Goal: Task Accomplishment & Management: Use online tool/utility

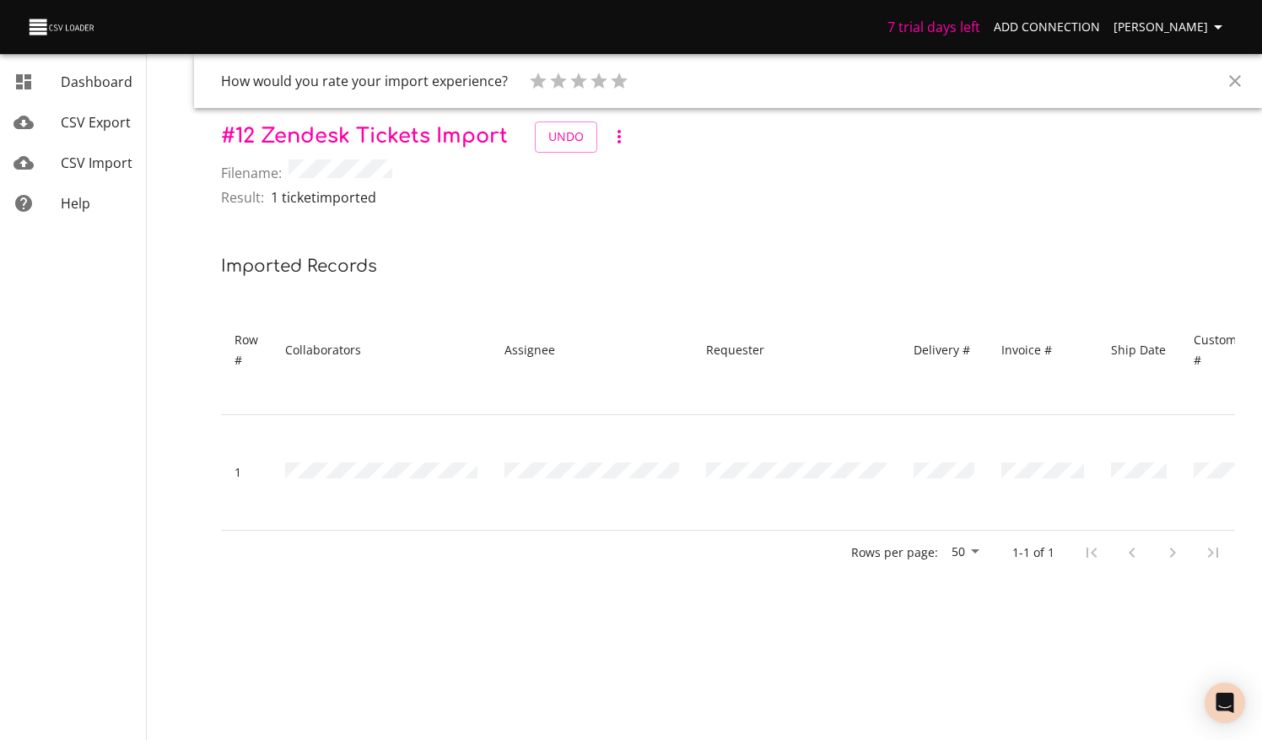
click at [78, 167] on span "CSV Import" at bounding box center [97, 163] width 72 height 19
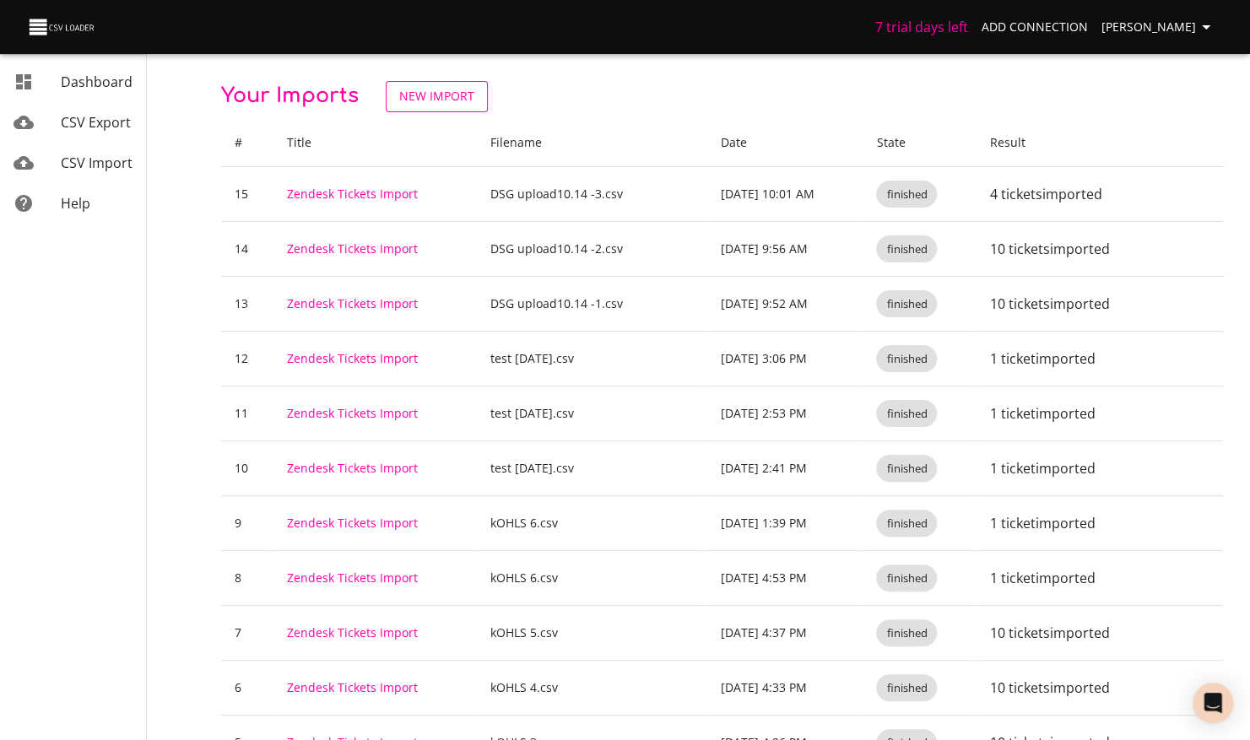
click at [444, 95] on span "New Import" at bounding box center [436, 96] width 75 height 21
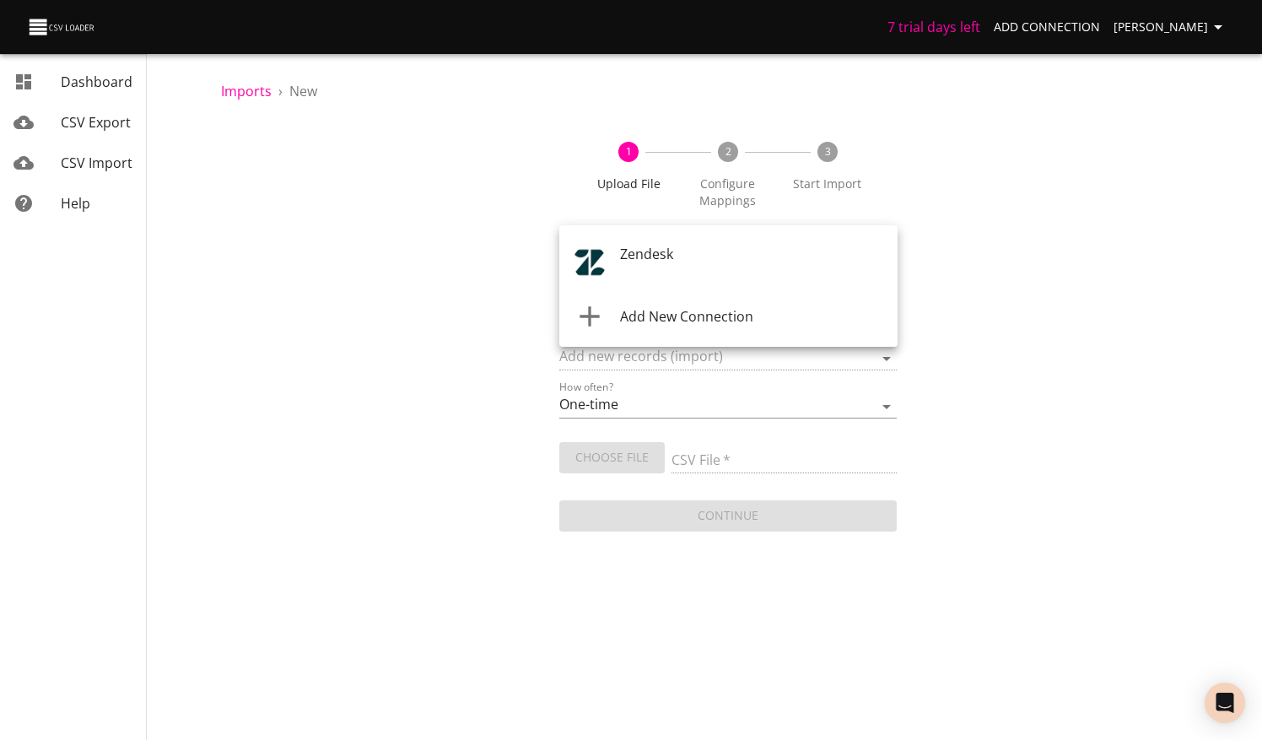
click at [712, 254] on body "7 trial days left Add Connection Michelle Dashboard CSV Export CSV Import Help …" at bounding box center [631, 370] width 1262 height 740
click at [676, 262] on div "Zendesk" at bounding box center [752, 264] width 264 height 40
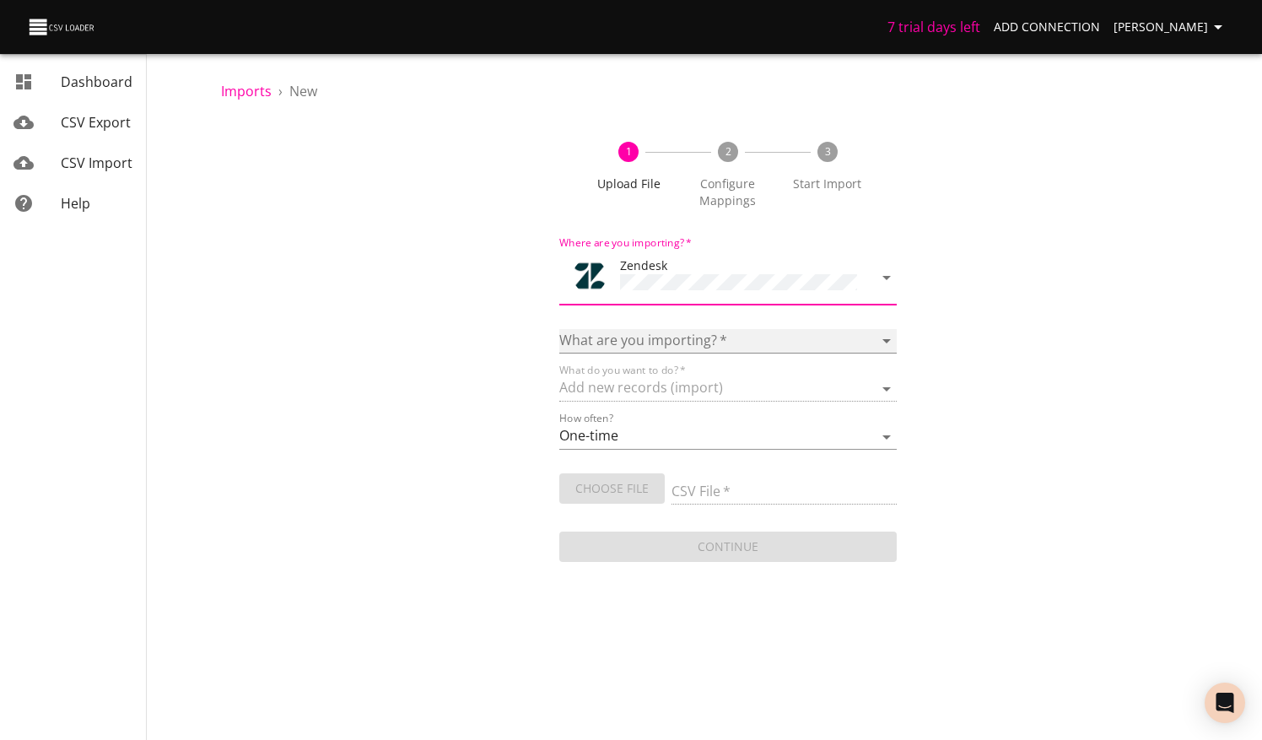
click at [699, 334] on select "Article categories Articles Comments Organizations Ticket forms Tickets Users" at bounding box center [728, 341] width 338 height 24
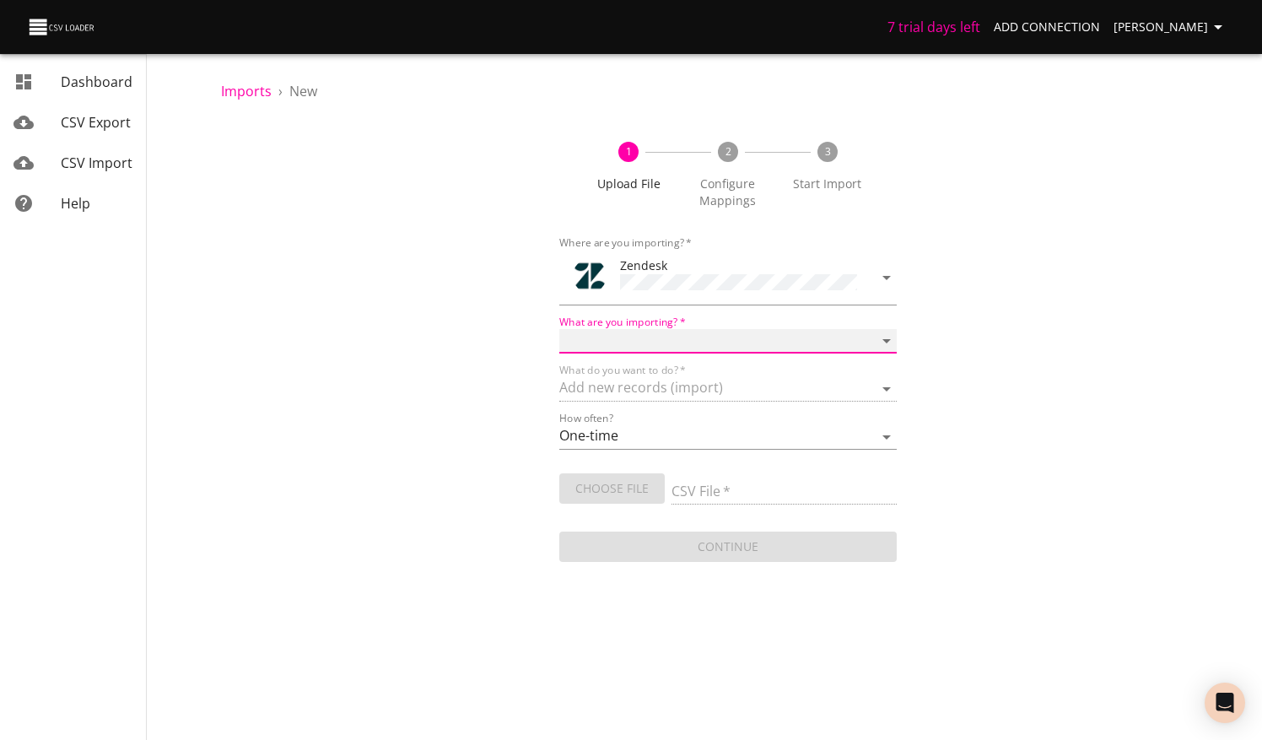
select select "tickets"
click at [559, 329] on select "Article categories Articles Comments Organizations Ticket forms Tickets Users" at bounding box center [728, 341] width 338 height 24
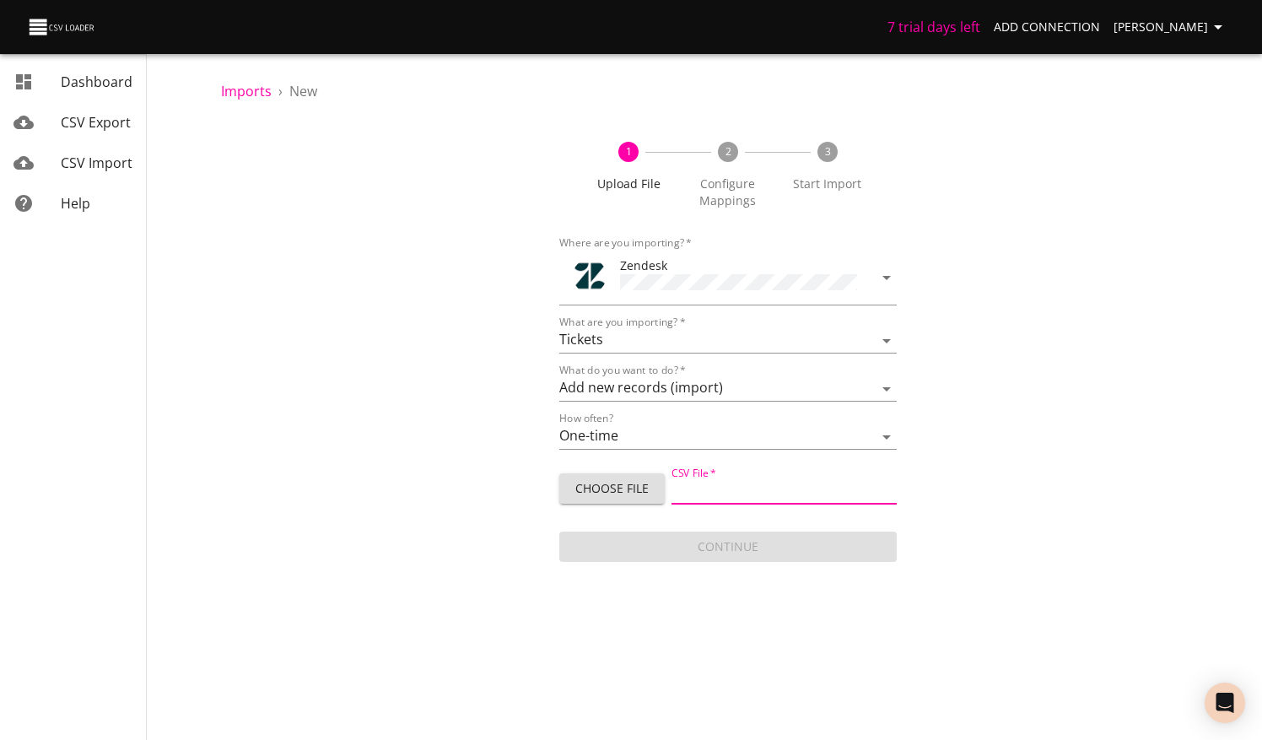
click at [751, 491] on input "CSV File   *" at bounding box center [784, 492] width 225 height 24
type input "Footlocker upload10.14 -1.csv"
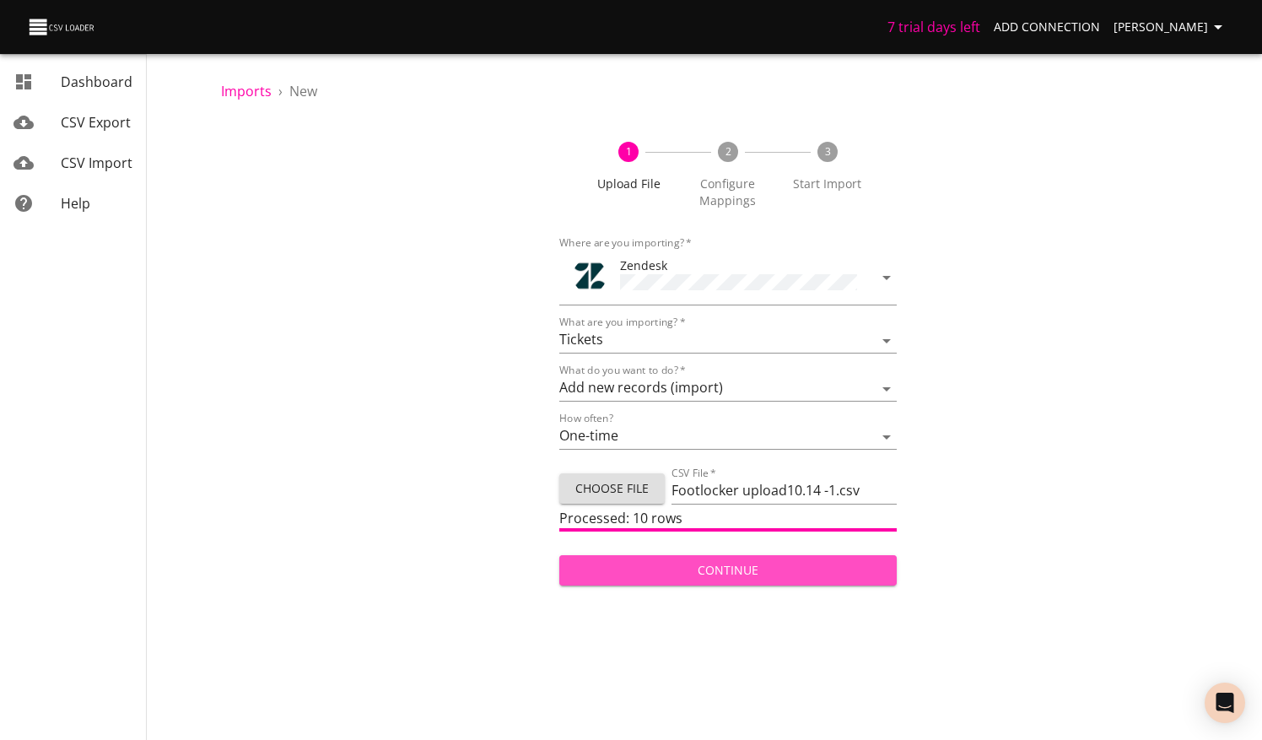
click at [784, 564] on span "Continue" at bounding box center [728, 570] width 311 height 21
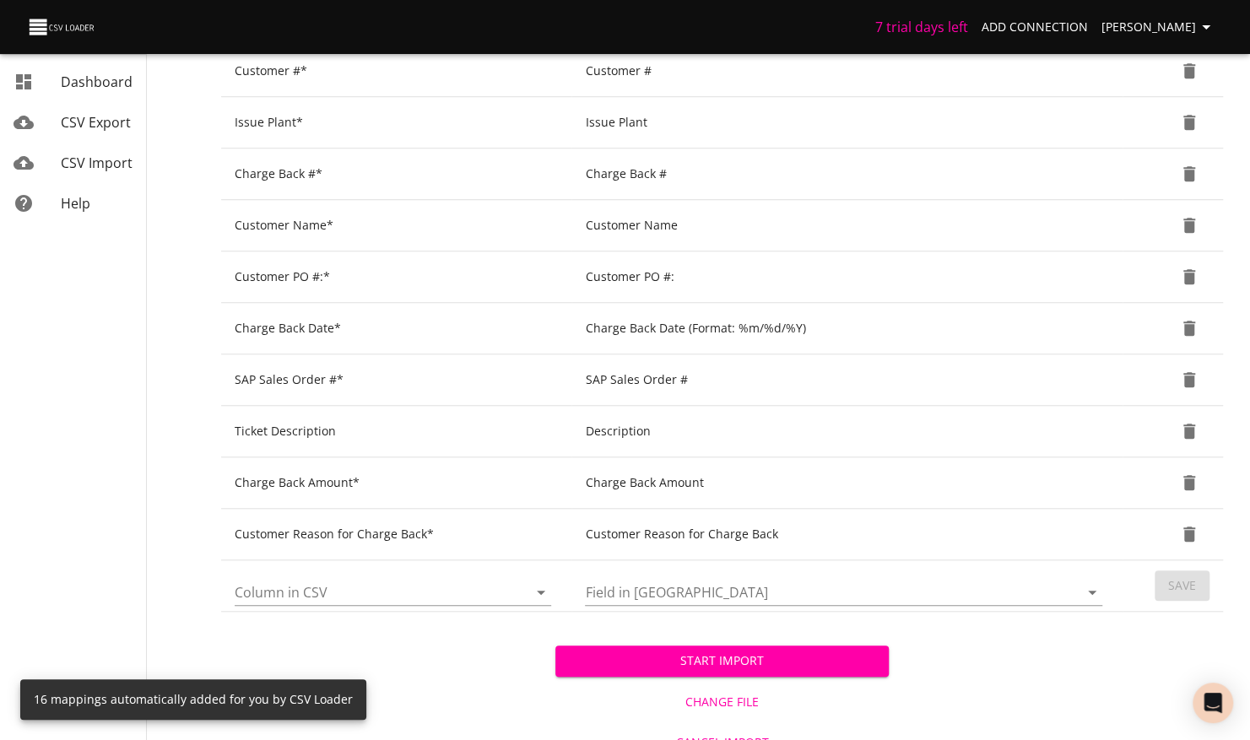
scroll to position [640, 0]
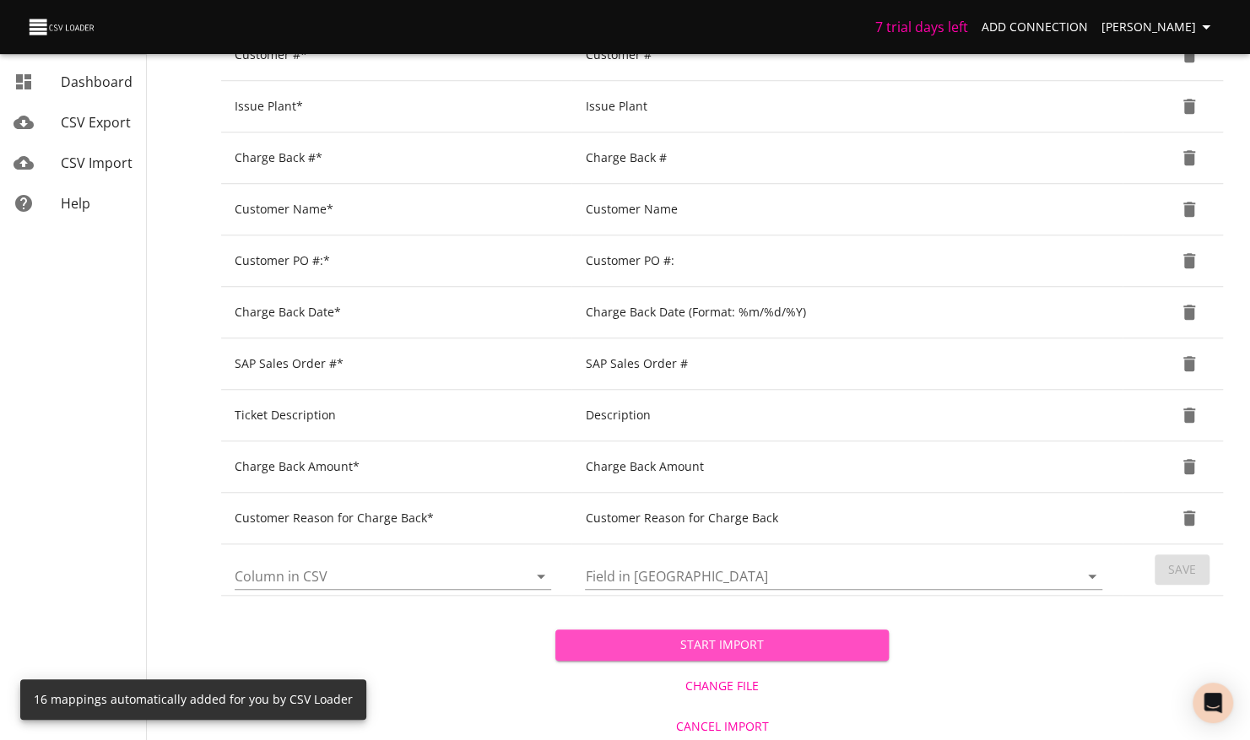
click at [721, 635] on span "Start Import" at bounding box center [722, 645] width 307 height 21
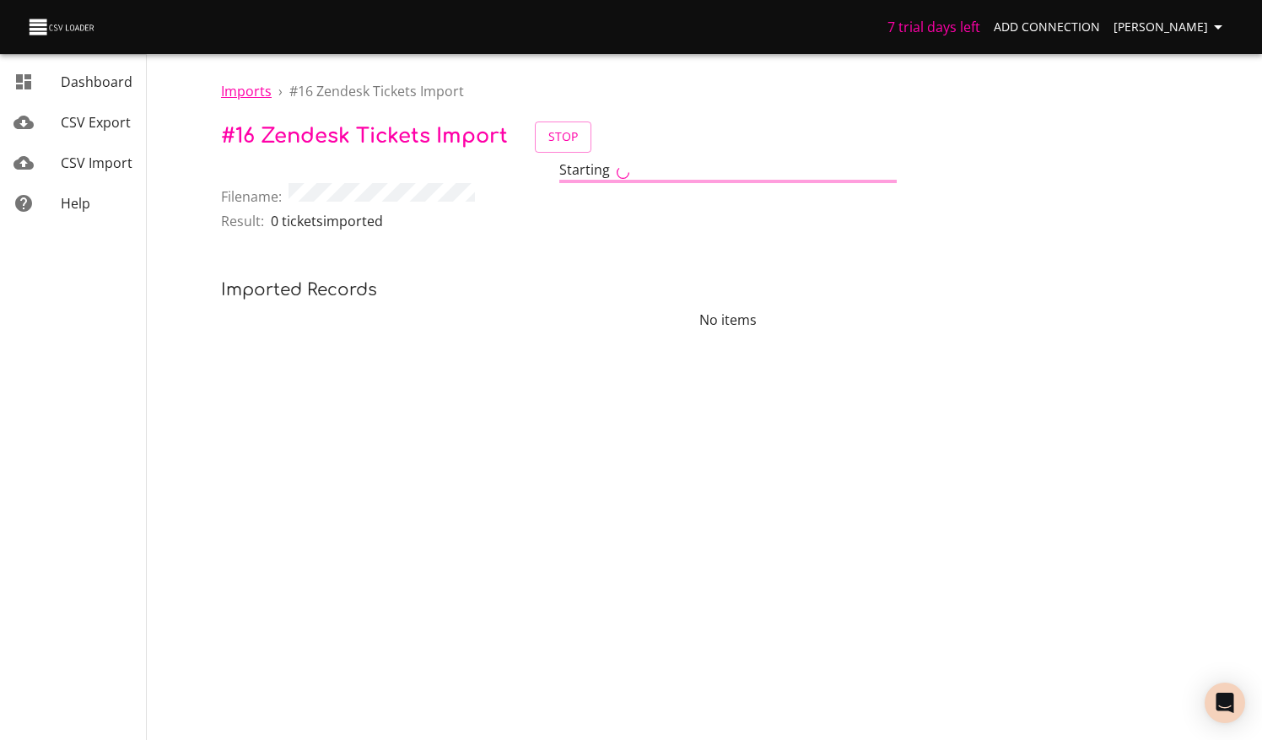
click at [260, 95] on span "Imports" at bounding box center [246, 91] width 51 height 19
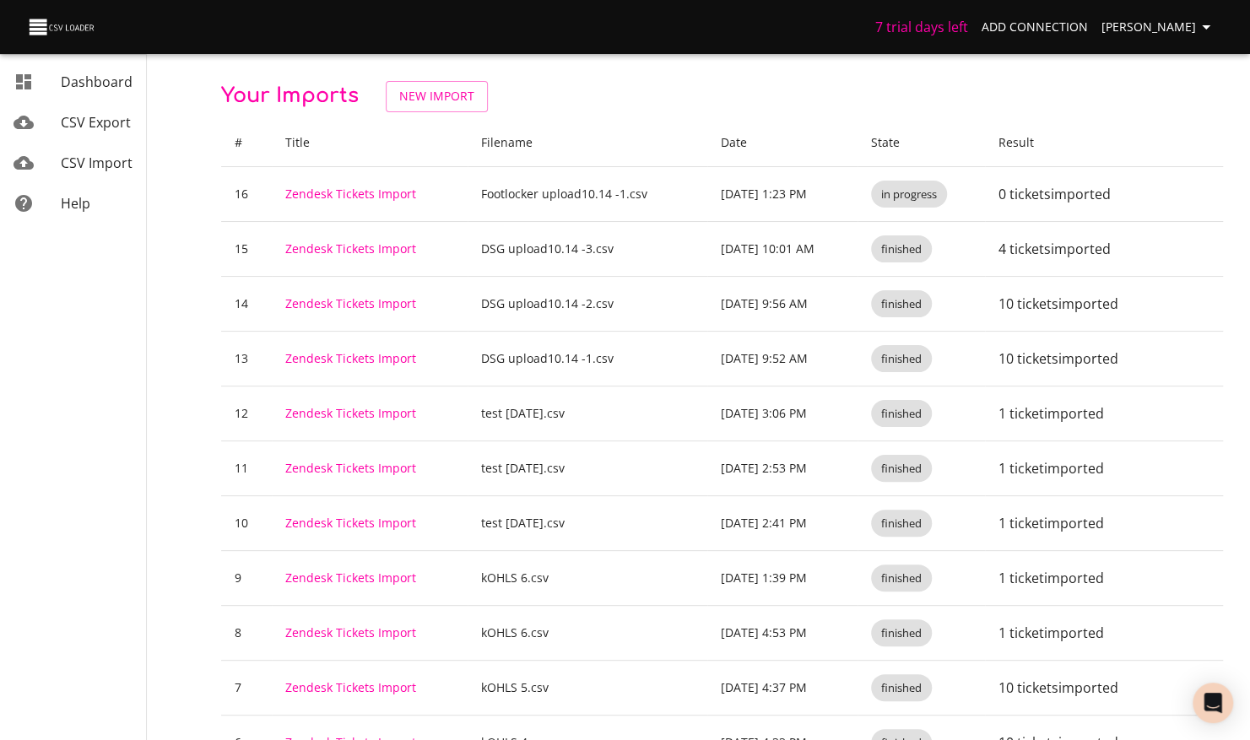
click at [103, 164] on span "CSV Import" at bounding box center [97, 163] width 72 height 19
click at [419, 98] on span "New Import" at bounding box center [436, 96] width 75 height 21
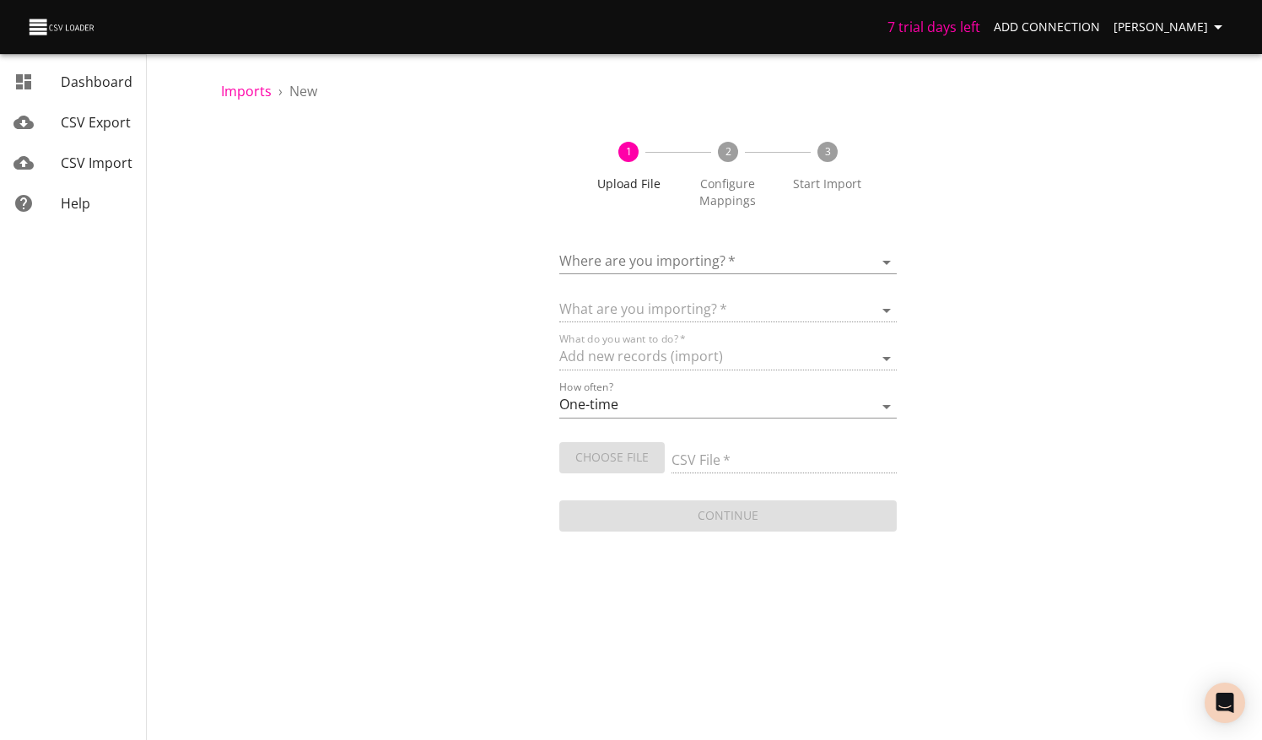
click at [749, 268] on body "7 trial days left Add Connection Michelle Dashboard CSV Export CSV Import Help …" at bounding box center [631, 370] width 1262 height 740
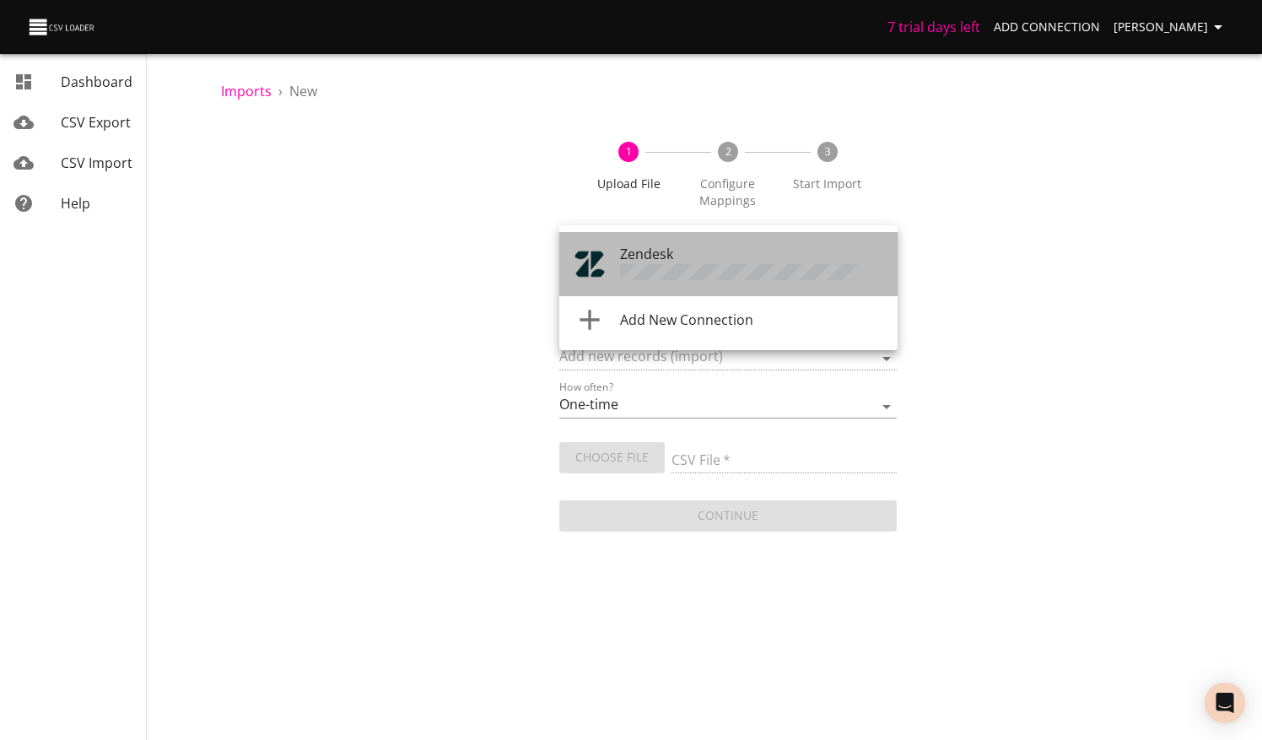
click at [645, 262] on span "Zendesk" at bounding box center [646, 254] width 53 height 19
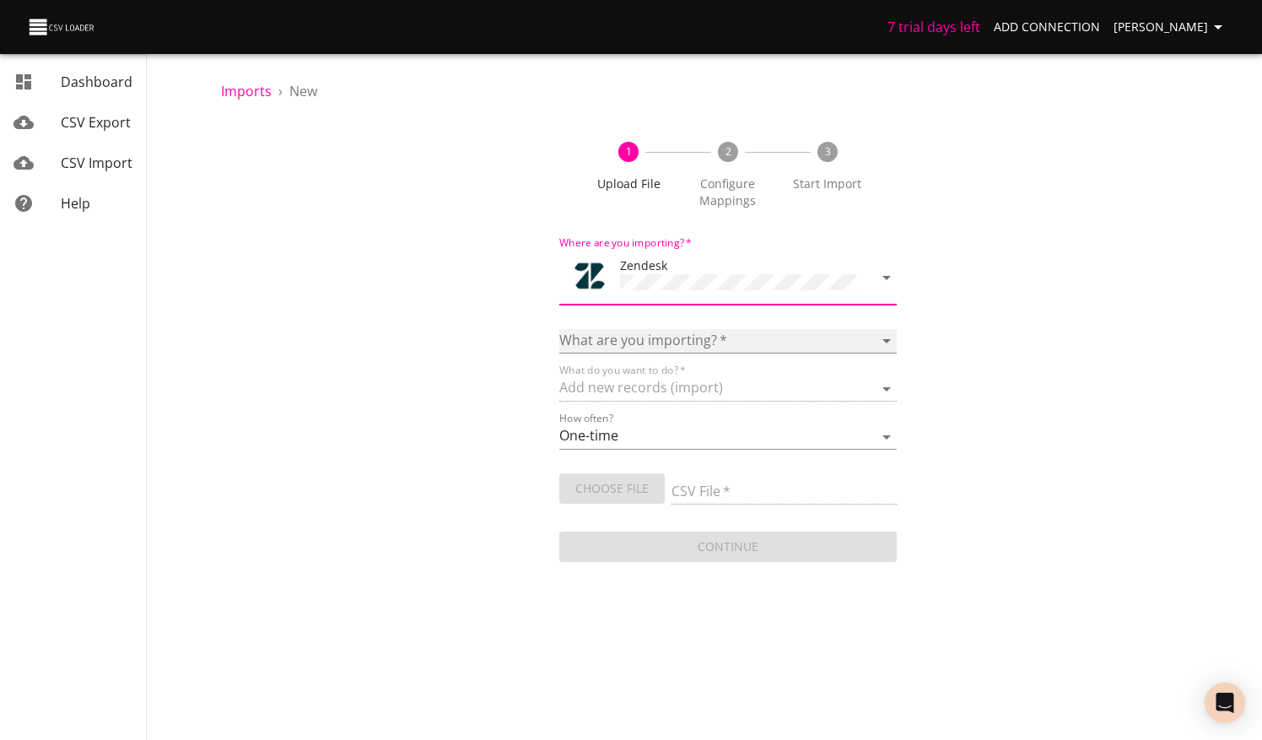
click at [682, 330] on select "Article categories Articles Comments Organizations Ticket forms Tickets Users" at bounding box center [728, 341] width 338 height 24
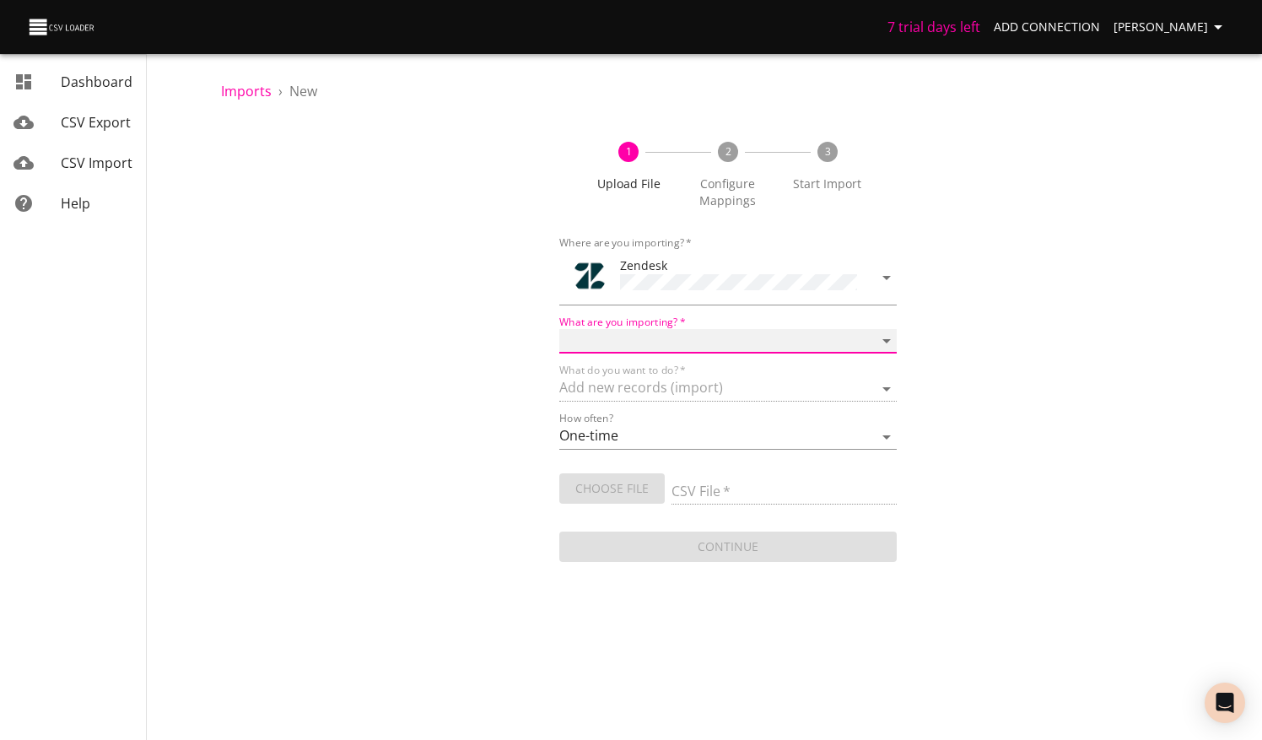
select select "tickets"
click at [559, 329] on select "Article categories Articles Comments Organizations Ticket forms Tickets Users" at bounding box center [728, 341] width 338 height 24
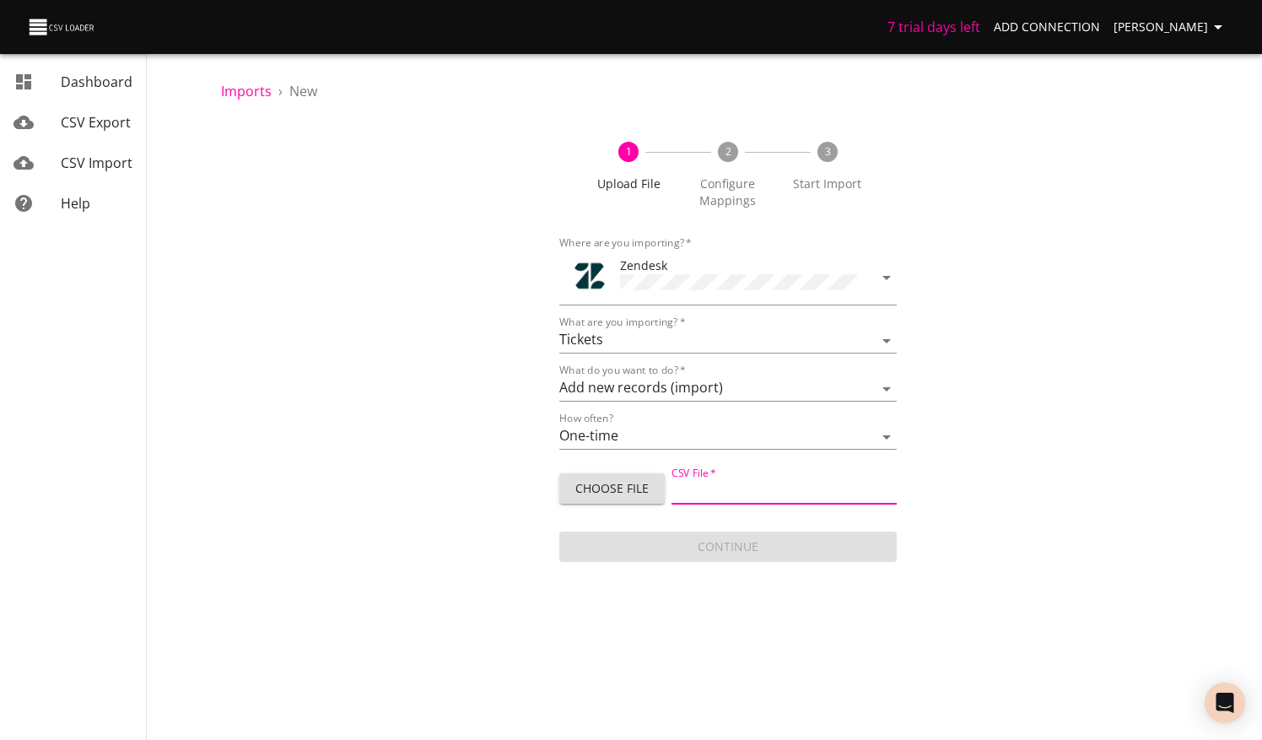
click at [752, 487] on input "CSV File   *" at bounding box center [784, 492] width 225 height 24
type input "Footlocker upload10.14 -2.csv"
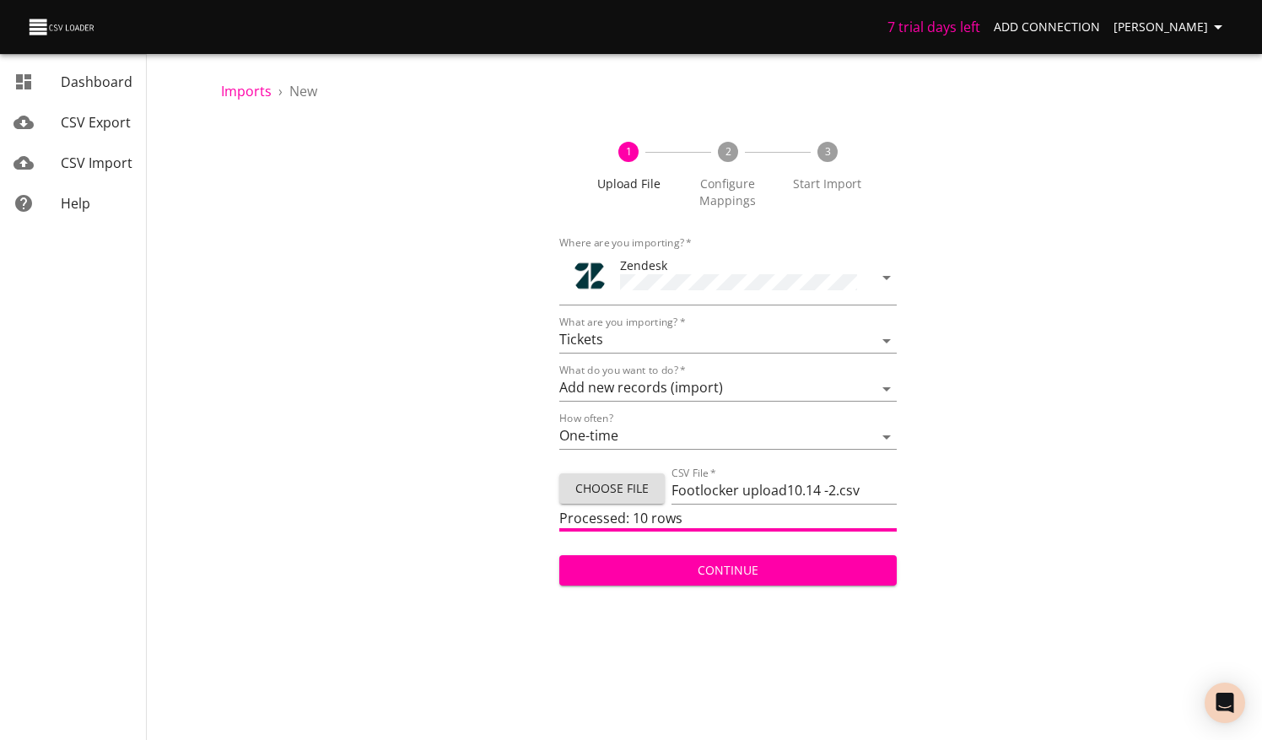
click at [769, 572] on span "Continue" at bounding box center [728, 570] width 311 height 21
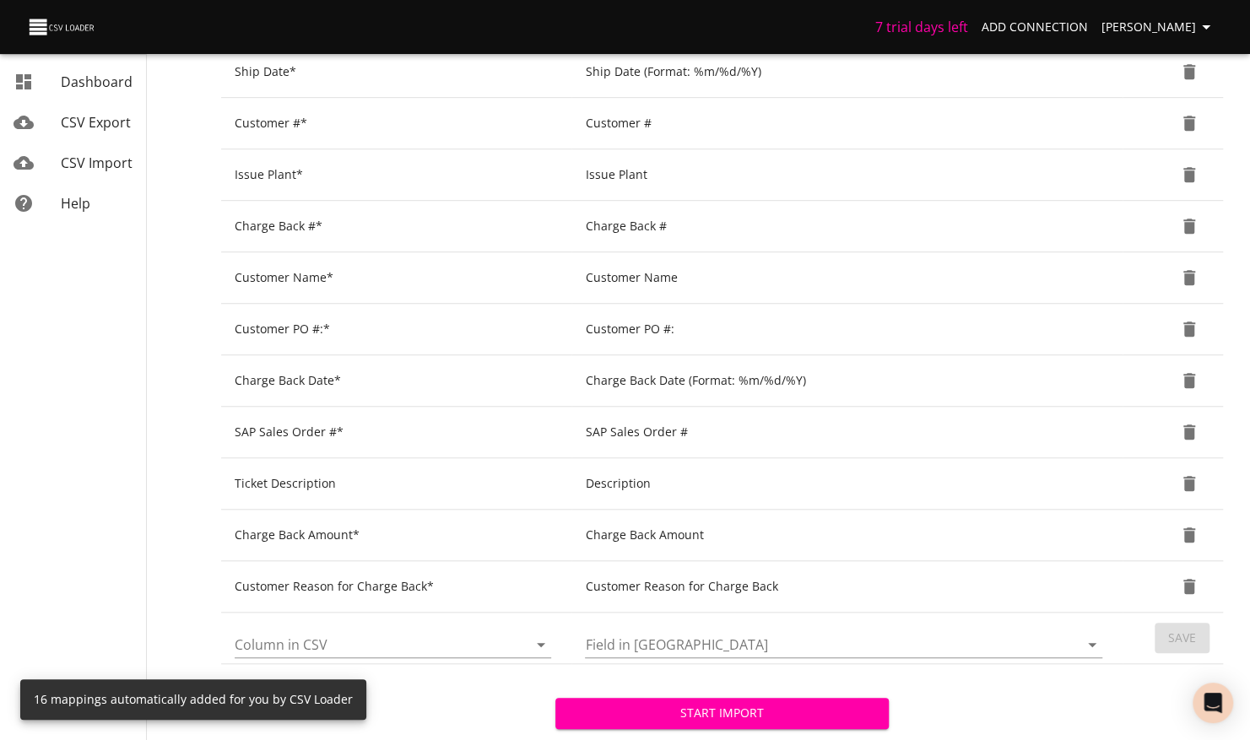
scroll to position [640, 0]
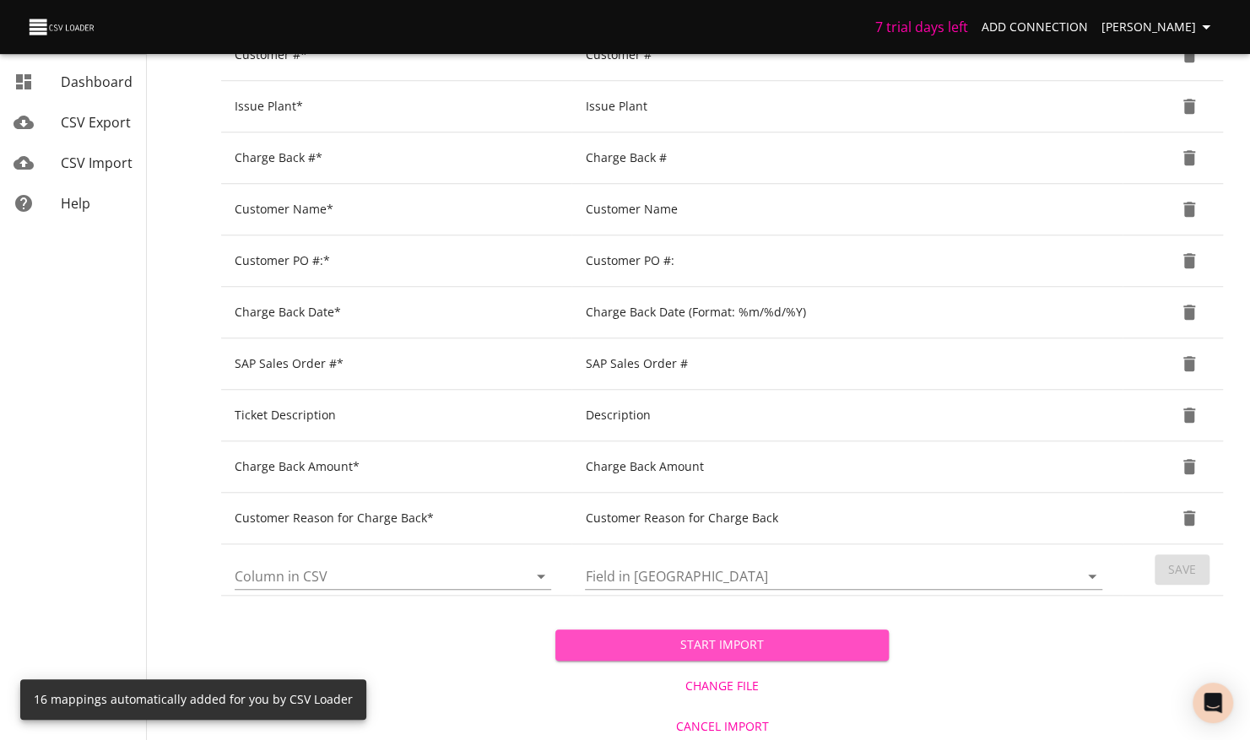
click at [779, 635] on span "Start Import" at bounding box center [722, 645] width 307 height 21
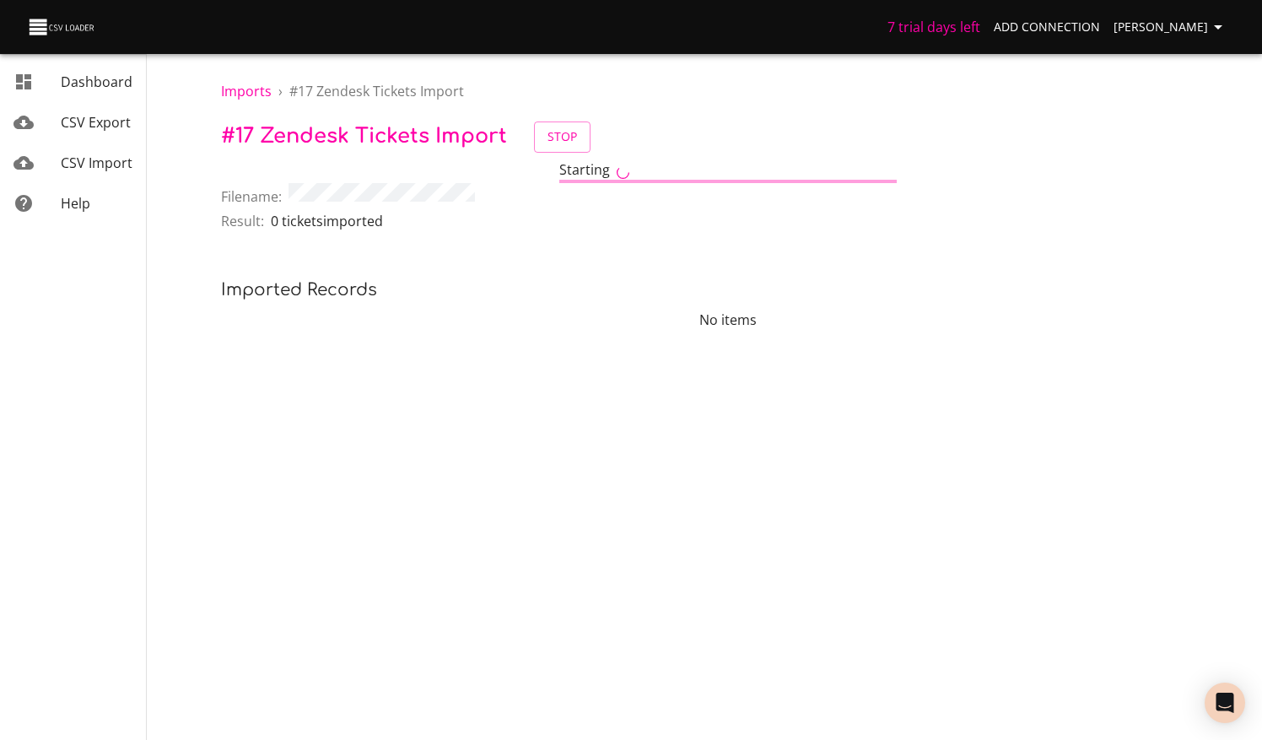
click at [89, 165] on span "CSV Import" at bounding box center [97, 163] width 72 height 19
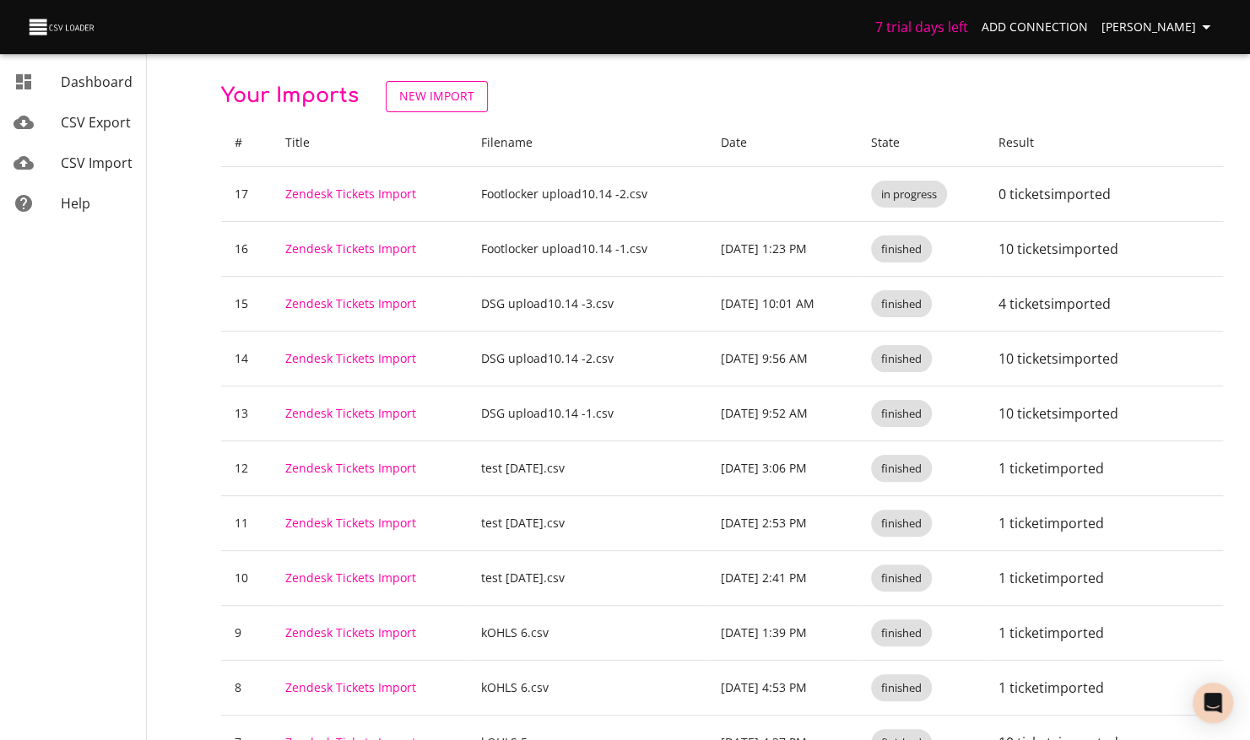
click at [429, 95] on span "New Import" at bounding box center [436, 96] width 75 height 21
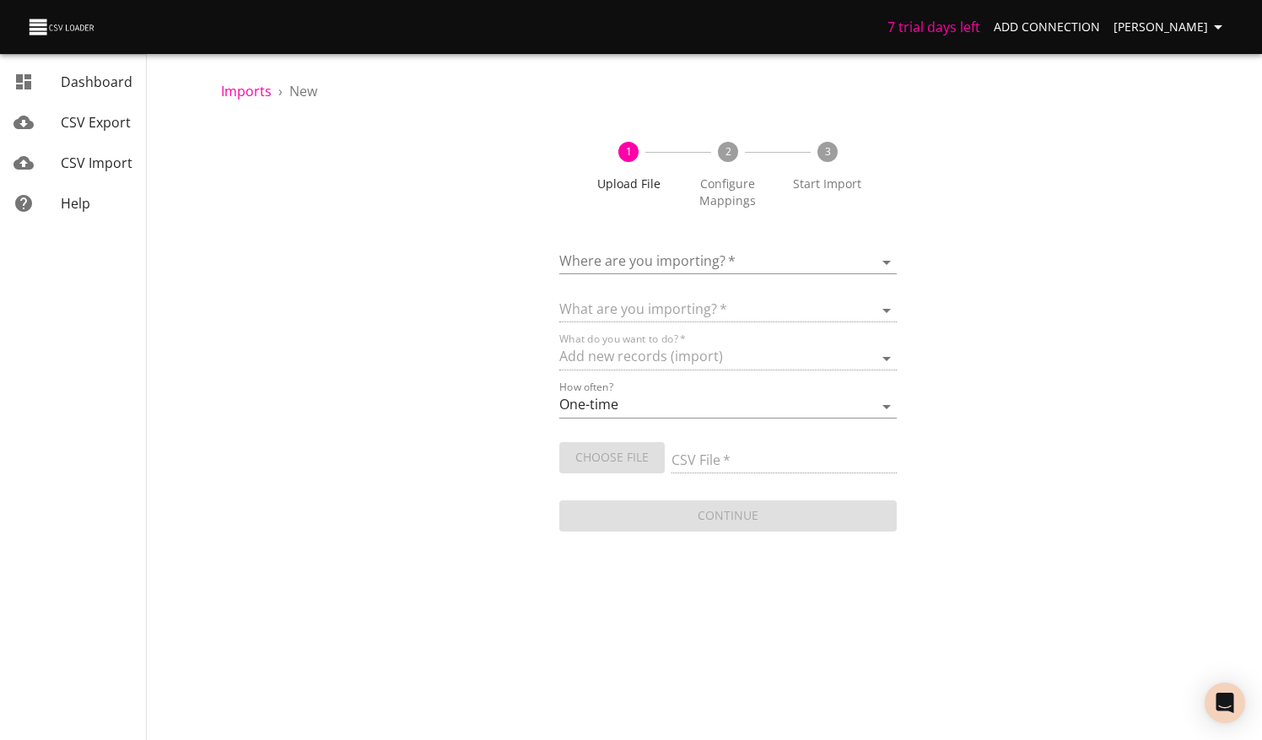
click at [737, 257] on body "7 trial days left Add Connection Michelle Dashboard CSV Export CSV Import Help …" at bounding box center [631, 370] width 1262 height 740
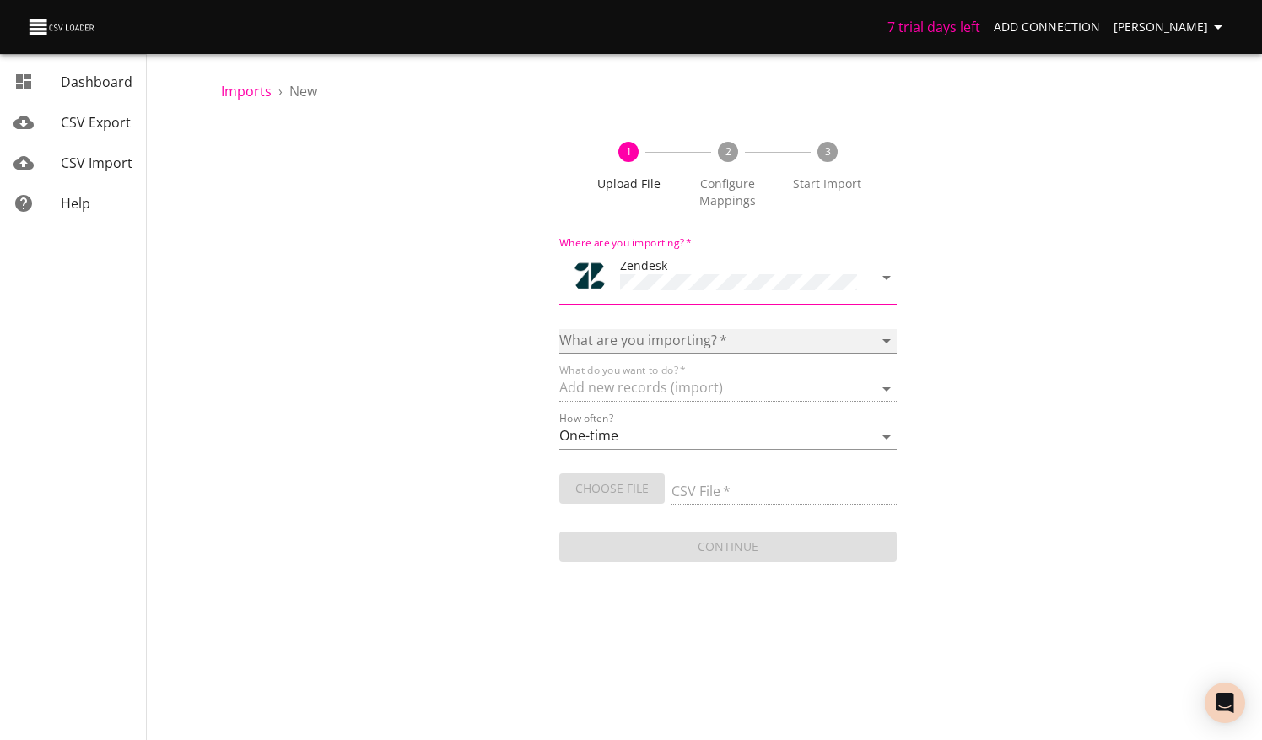
click at [717, 329] on select "Article categories Articles Comments Organizations Ticket forms Tickets Users" at bounding box center [728, 341] width 338 height 24
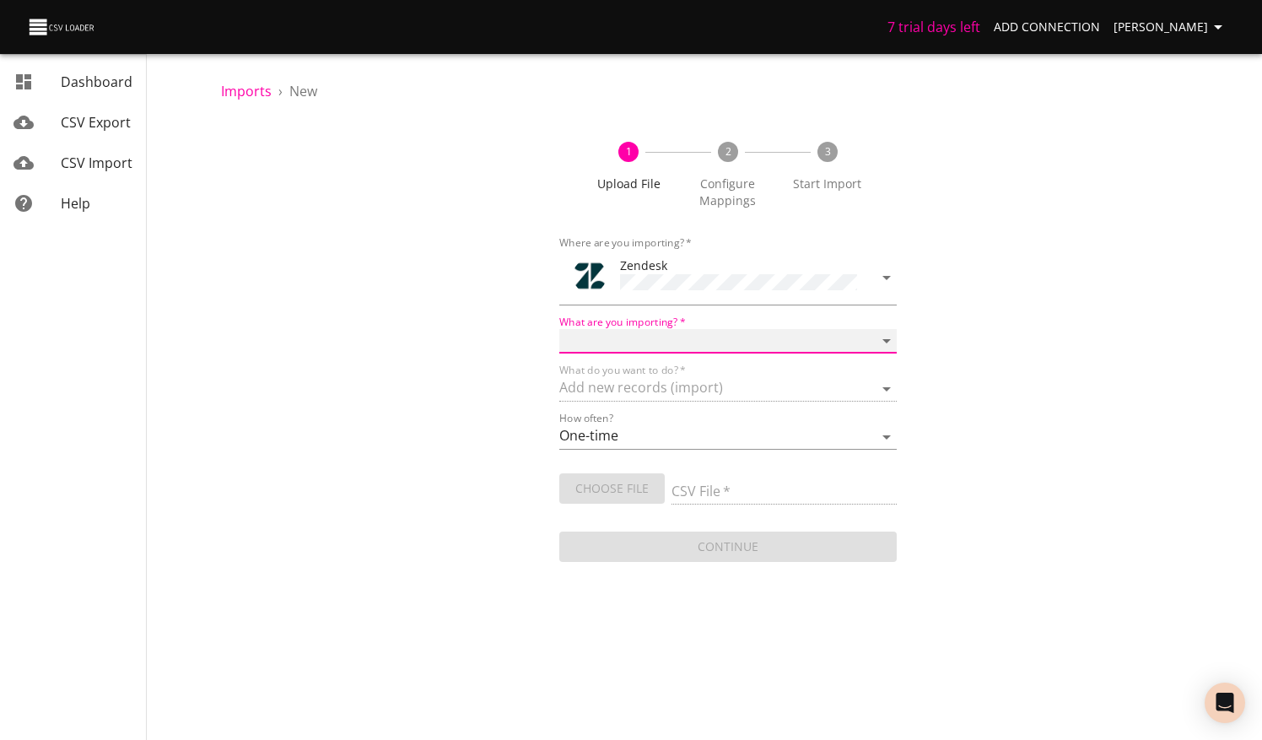
select select "tickets"
click at [559, 329] on select "Article categories Articles Comments Organizations Ticket forms Tickets Users" at bounding box center [728, 341] width 338 height 24
click at [716, 483] on input "CSV File   *" at bounding box center [784, 492] width 225 height 24
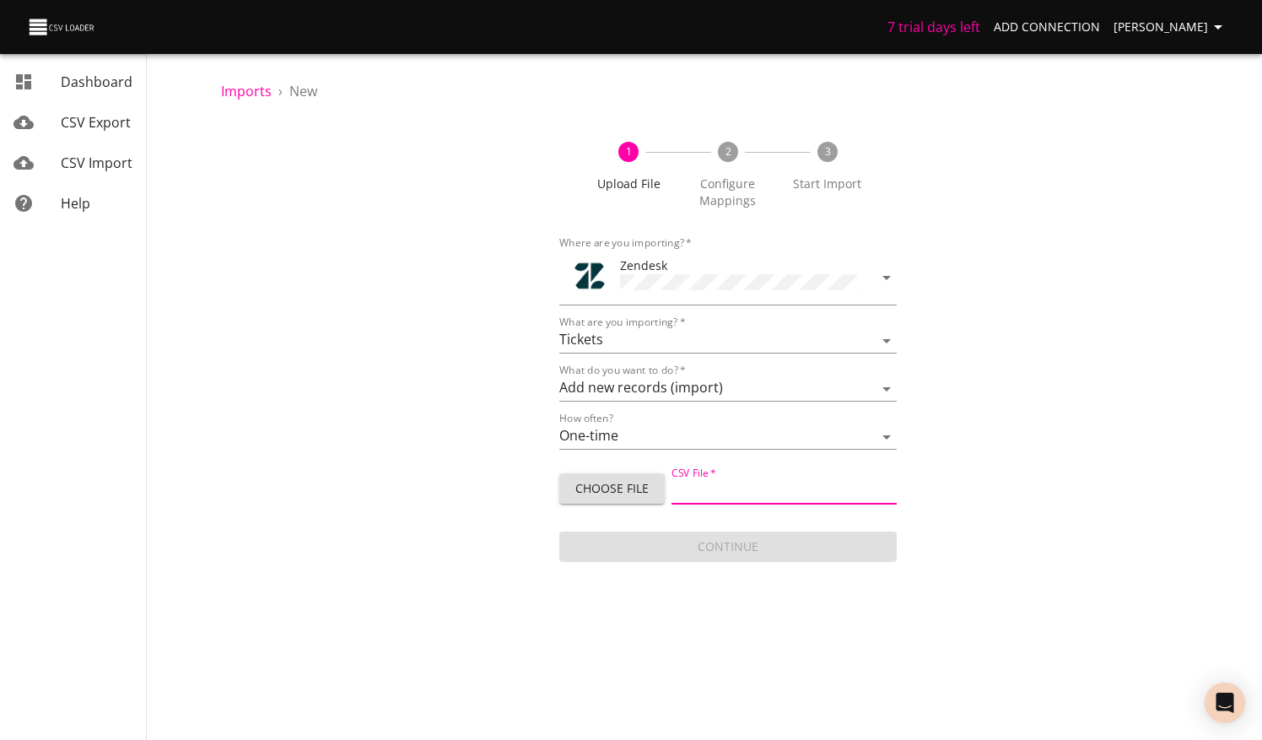
type input "Footlocker upload10.14 -3.csv"
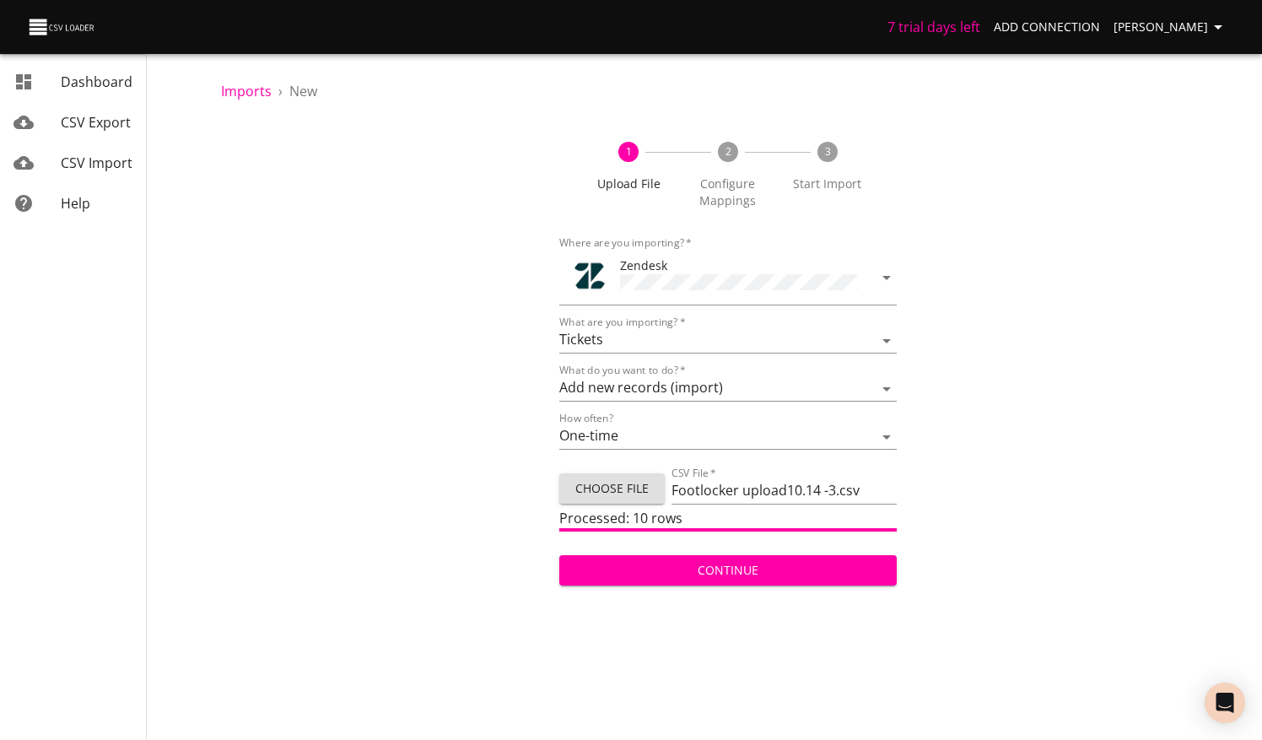
click at [753, 560] on span "Continue" at bounding box center [728, 570] width 311 height 21
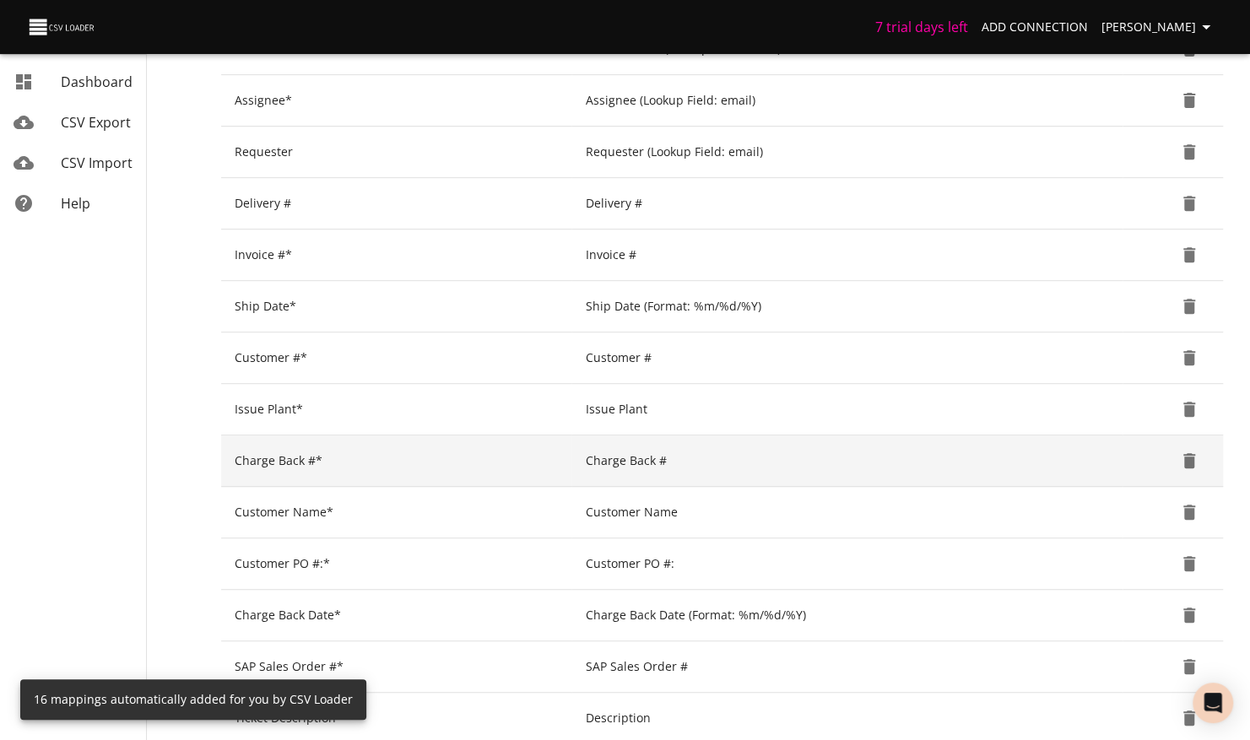
scroll to position [640, 0]
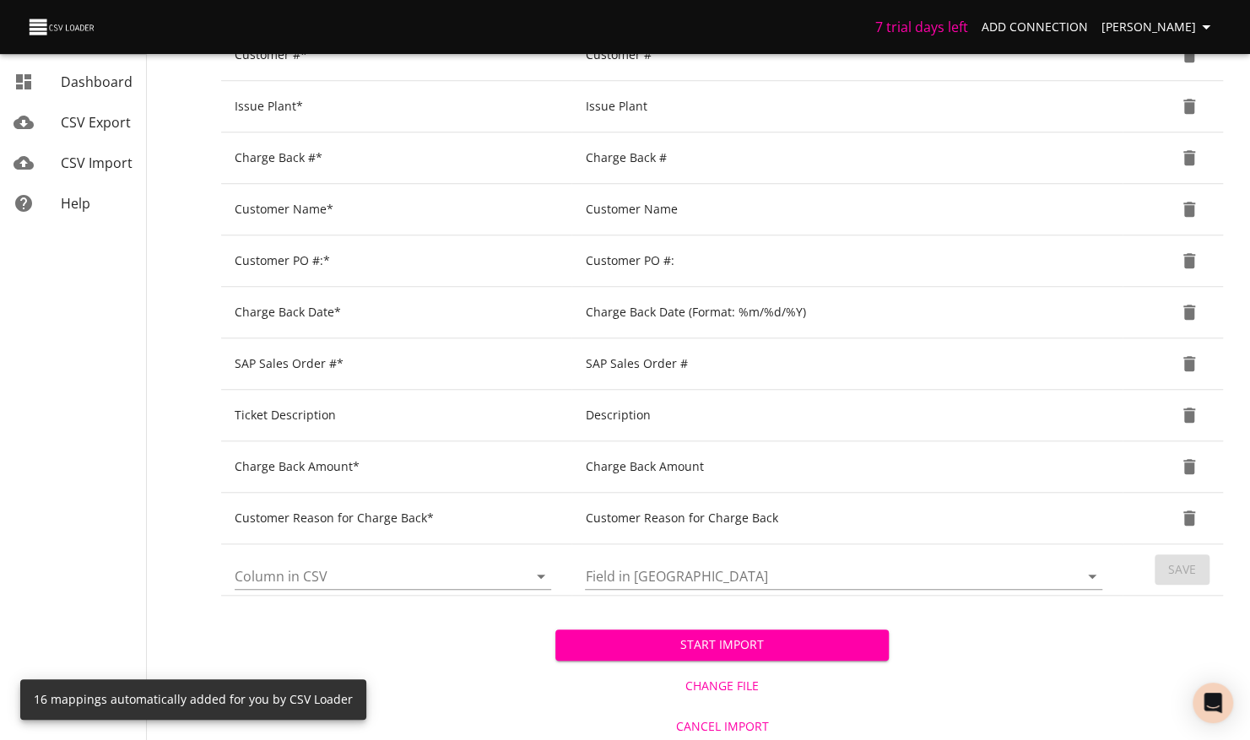
click at [802, 640] on span "Start Import" at bounding box center [722, 645] width 307 height 21
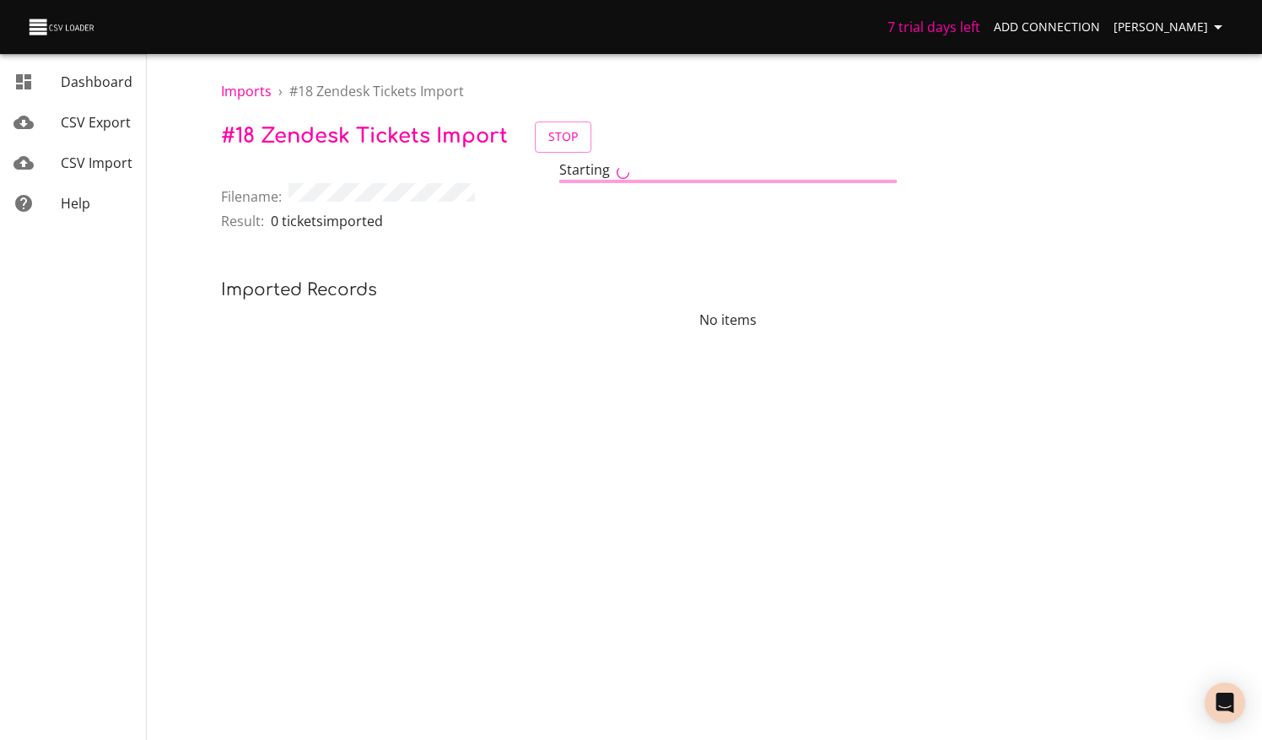
click at [78, 159] on span "CSV Import" at bounding box center [97, 163] width 72 height 19
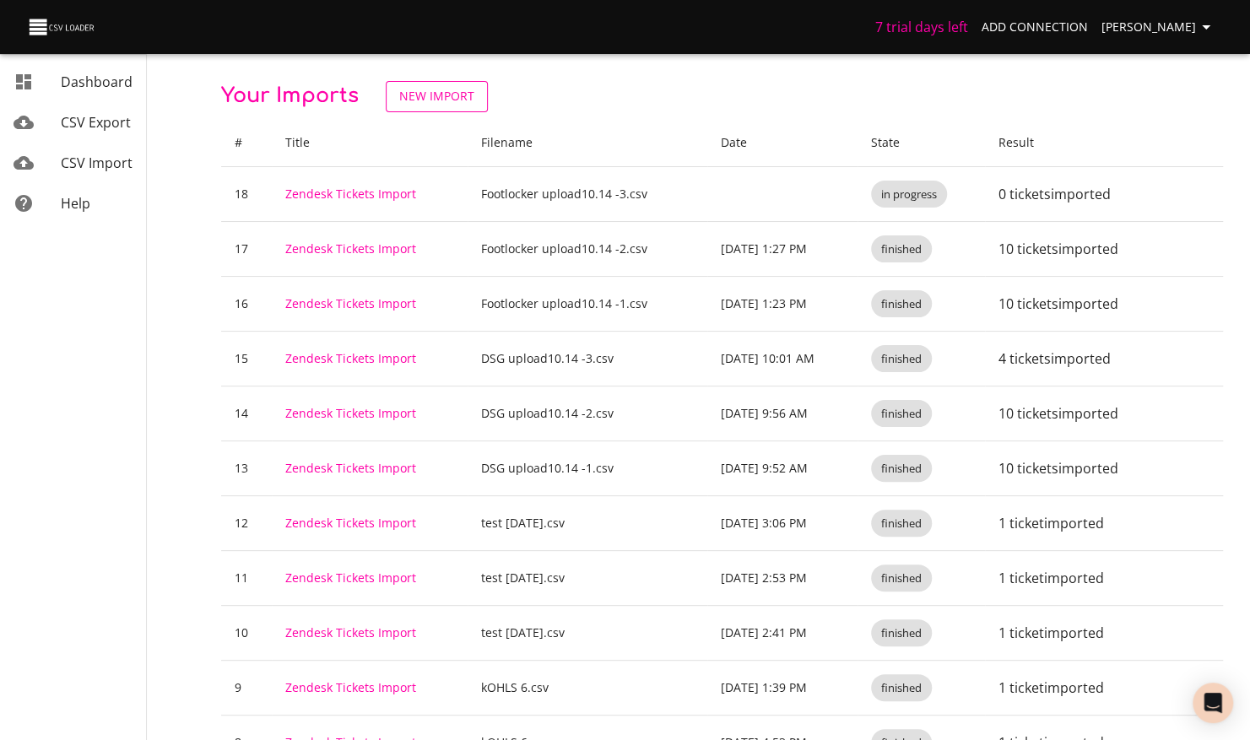
click at [451, 91] on span "New Import" at bounding box center [436, 96] width 75 height 21
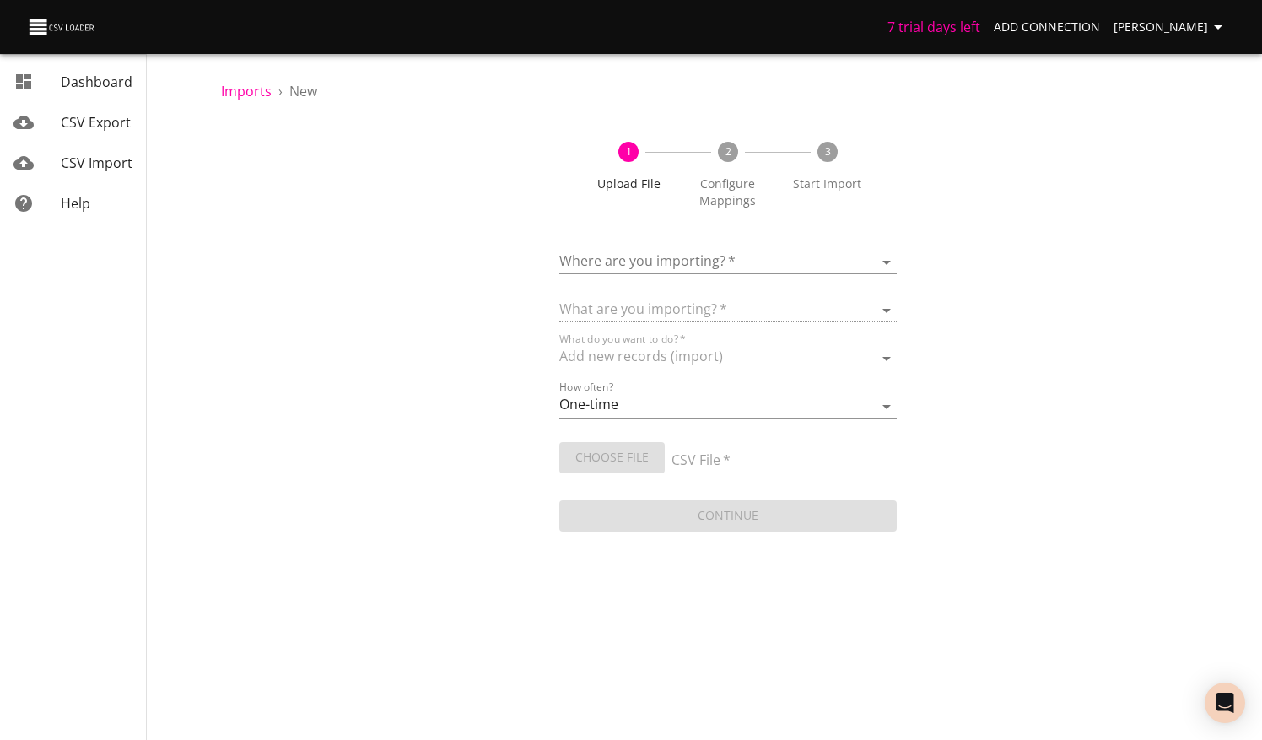
click at [678, 251] on body "7 trial days left Add Connection Michelle Dashboard CSV Export CSV Import Help …" at bounding box center [631, 370] width 1262 height 740
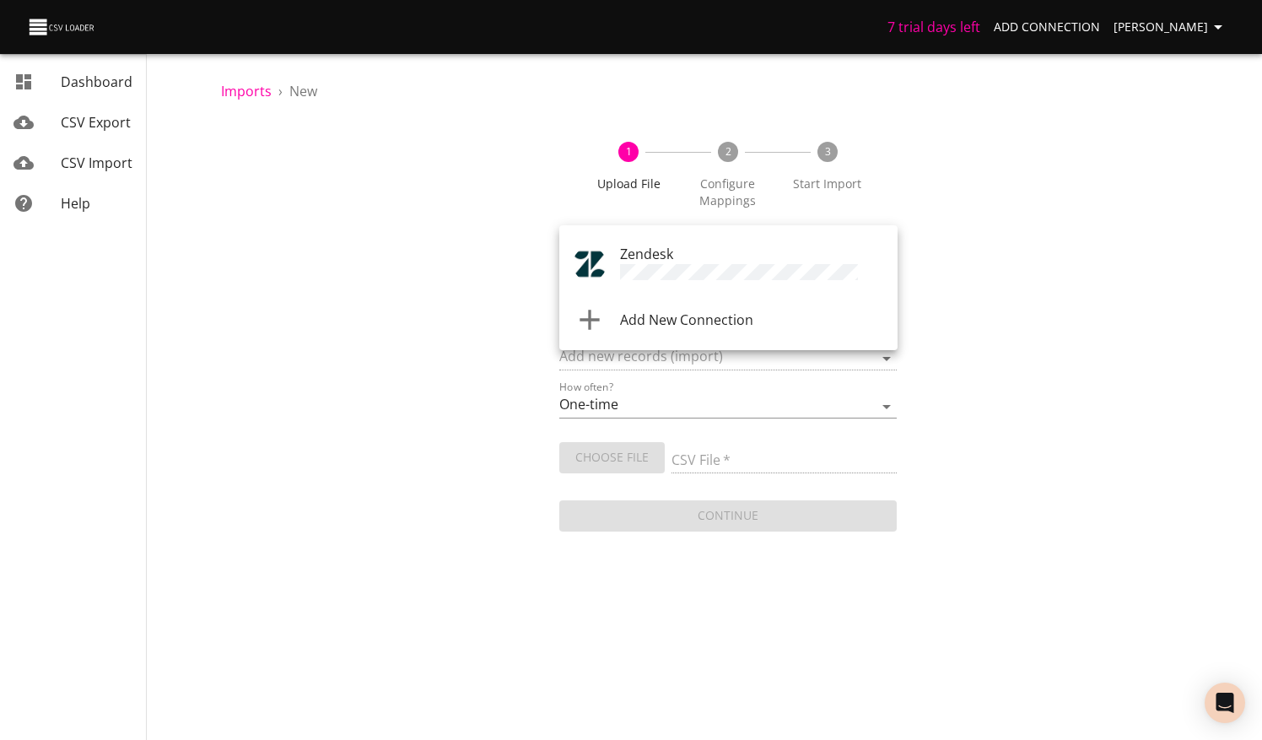
click at [647, 263] on div "Zendesk" at bounding box center [752, 264] width 264 height 41
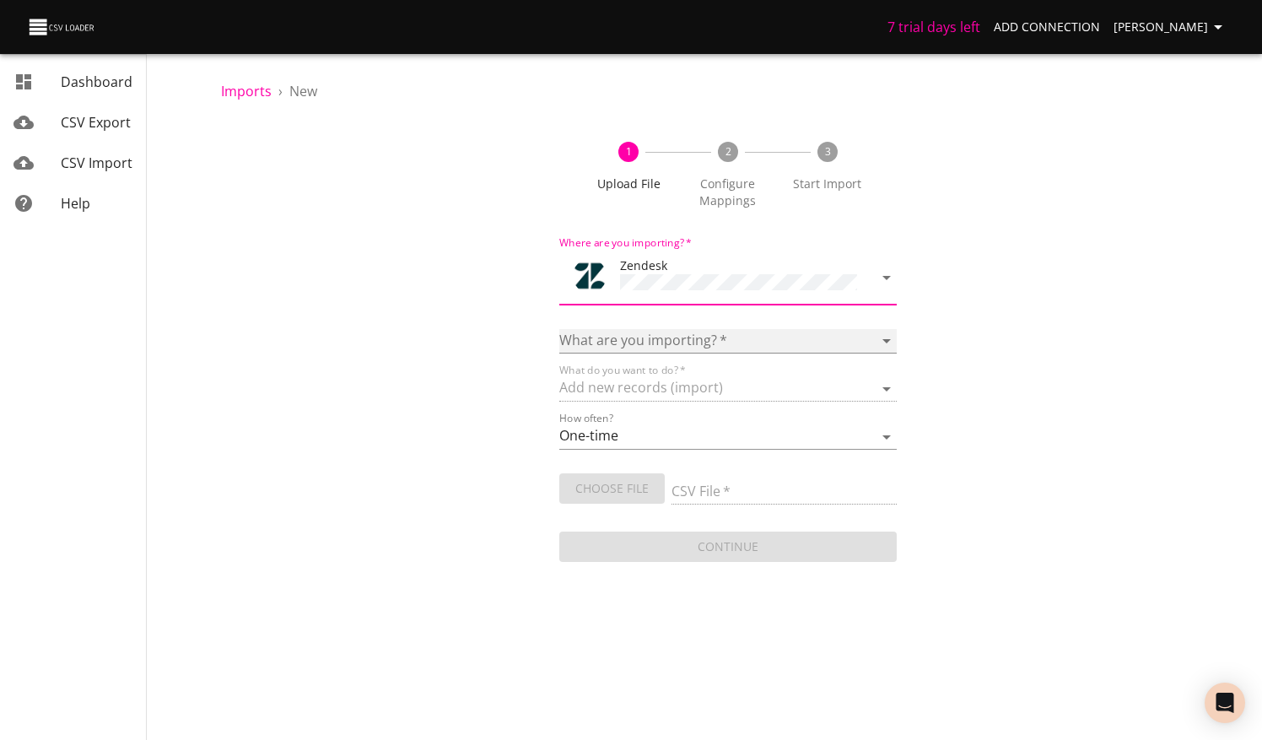
click at [696, 329] on select "Article categories Articles Comments Organizations Ticket forms Tickets Users" at bounding box center [728, 341] width 338 height 24
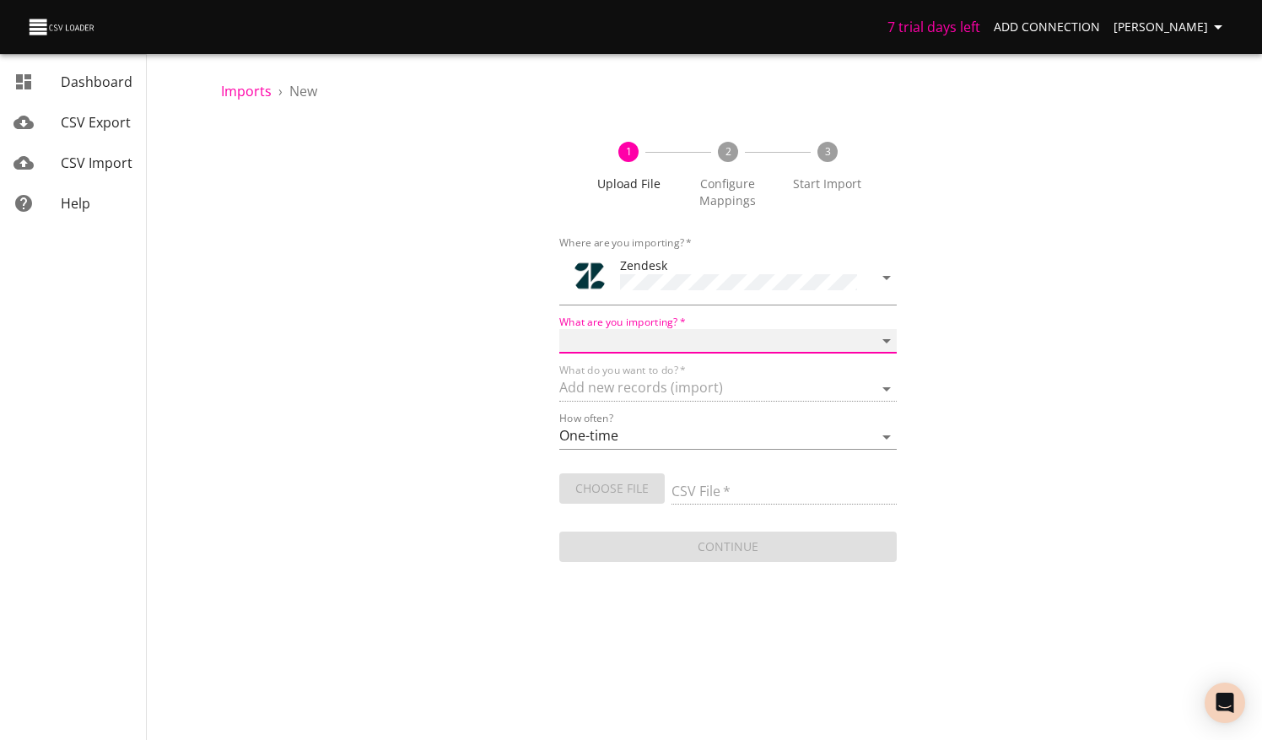
select select "tickets"
click at [559, 329] on select "Article categories Articles Comments Organizations Ticket forms Tickets Users" at bounding box center [728, 341] width 338 height 24
click at [764, 481] on input "CSV File   *" at bounding box center [784, 492] width 225 height 24
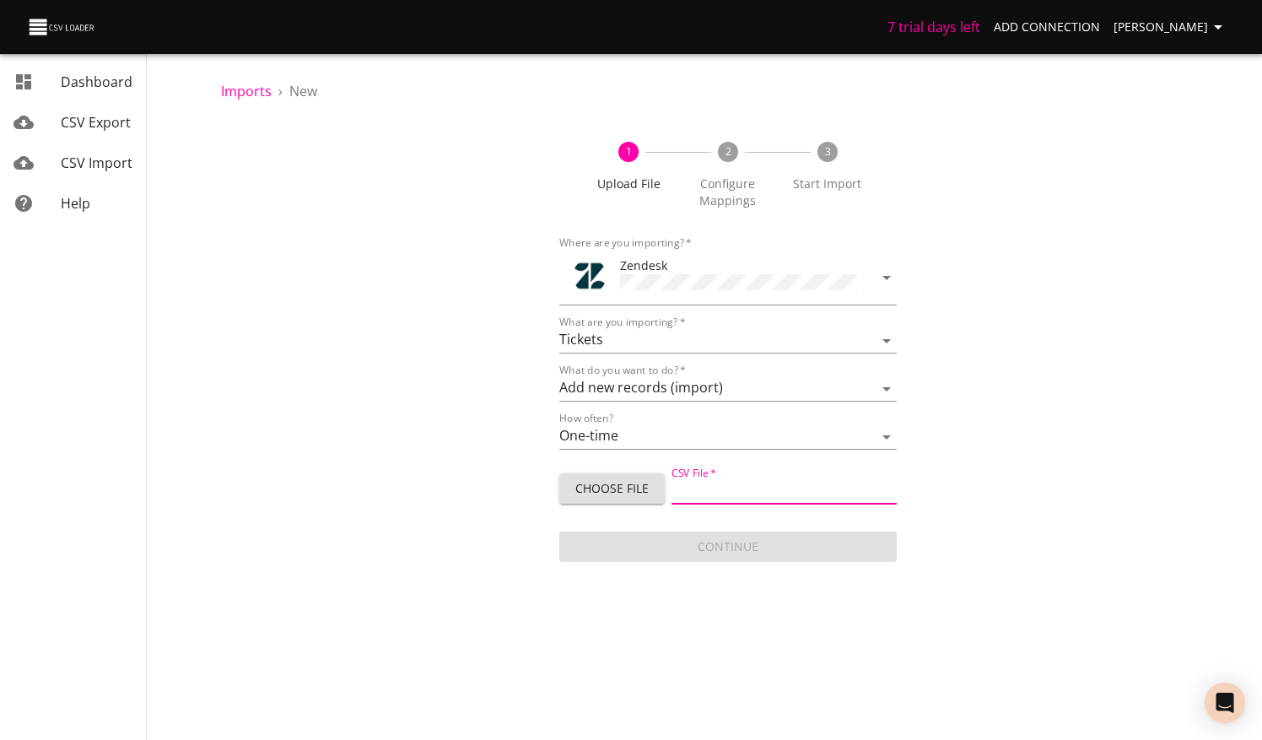
type input "Footlocker upload10.14 -4.csv"
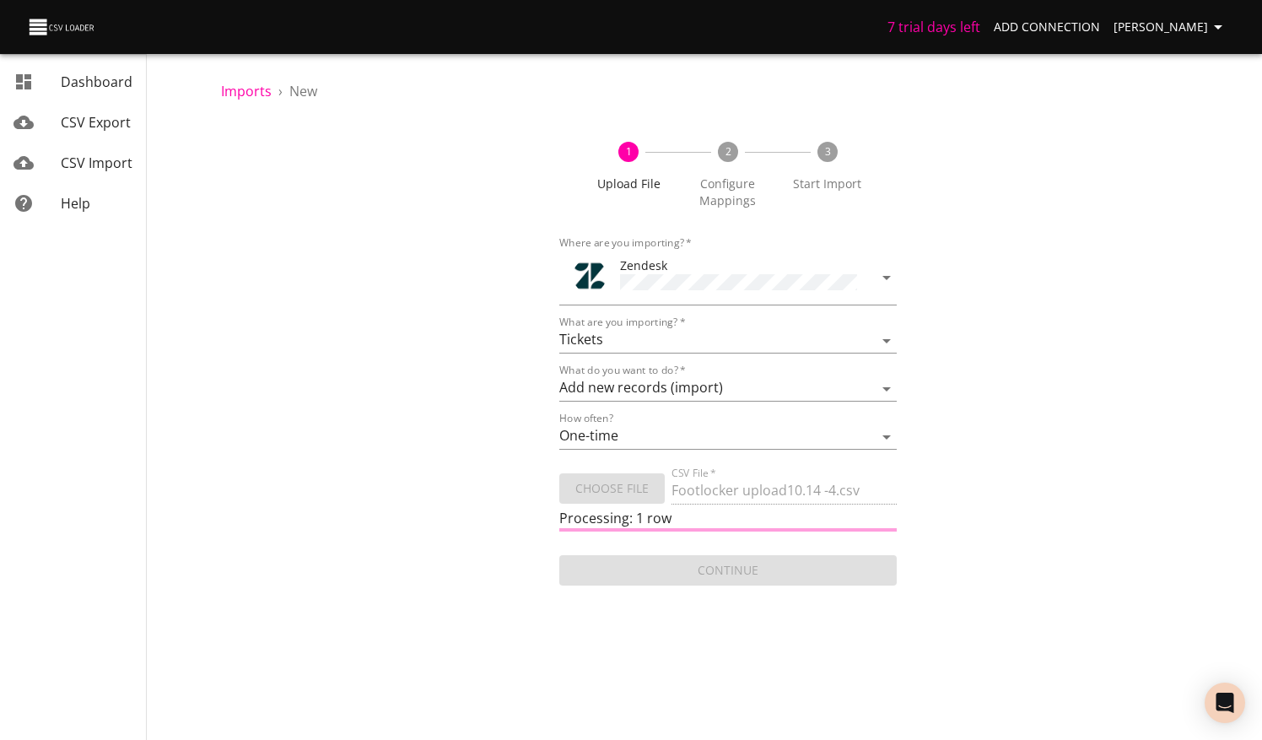
drag, startPoint x: 88, startPoint y: 159, endPoint x: 427, endPoint y: 135, distance: 340.0
click at [432, 135] on div "1 Upload File 2 Configure Mappings 3 Start Import Where are you importing?   * …" at bounding box center [728, 355] width 1014 height 467
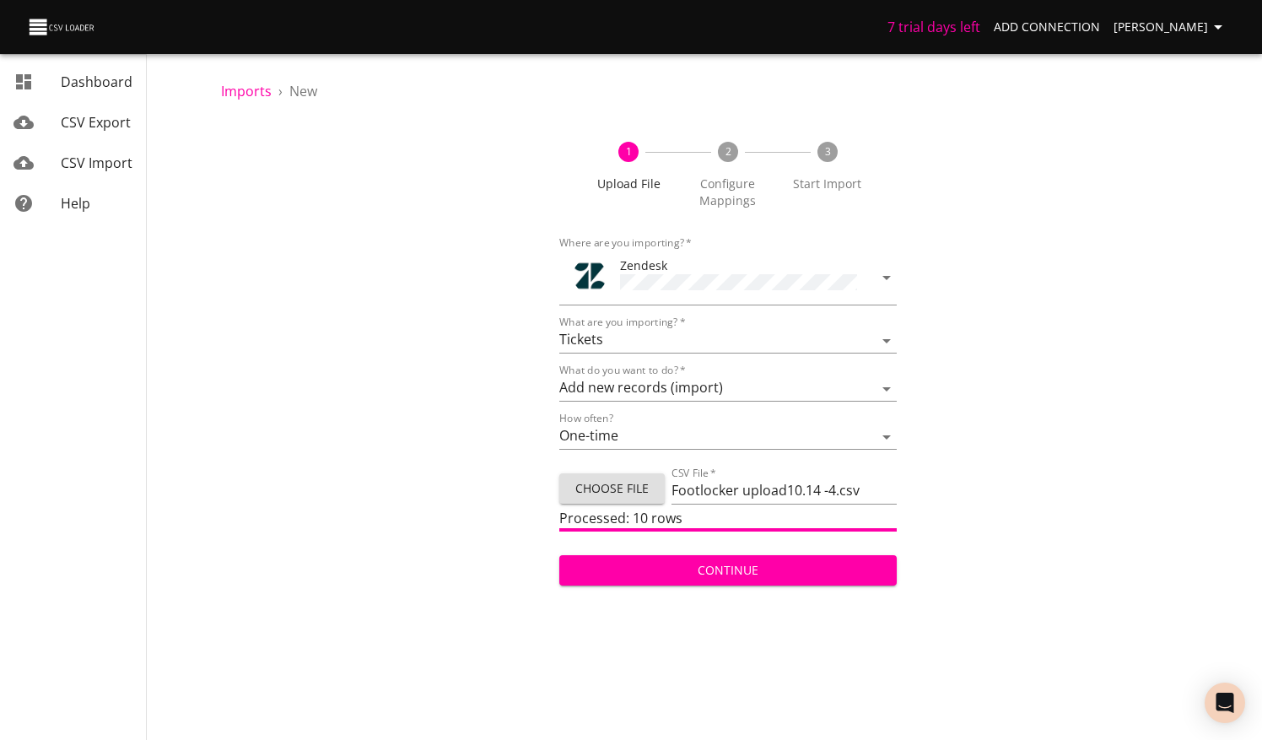
click at [761, 572] on span "Continue" at bounding box center [728, 570] width 311 height 21
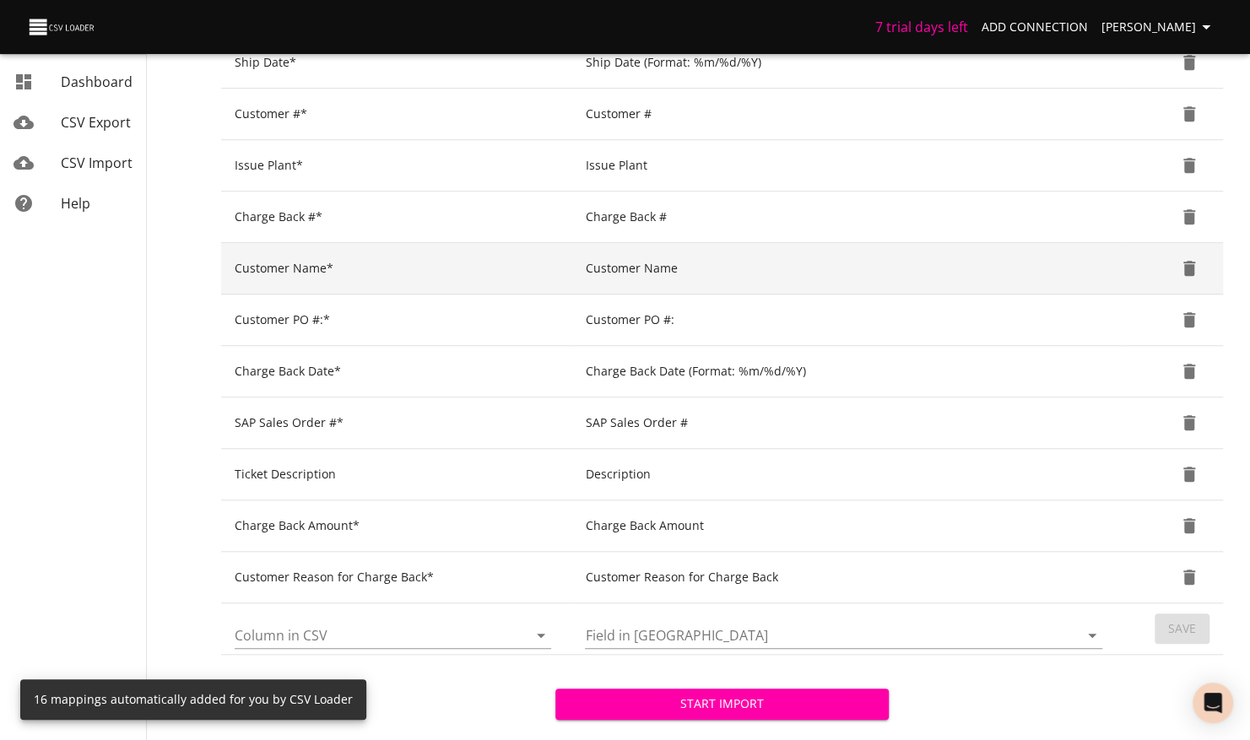
scroll to position [640, 0]
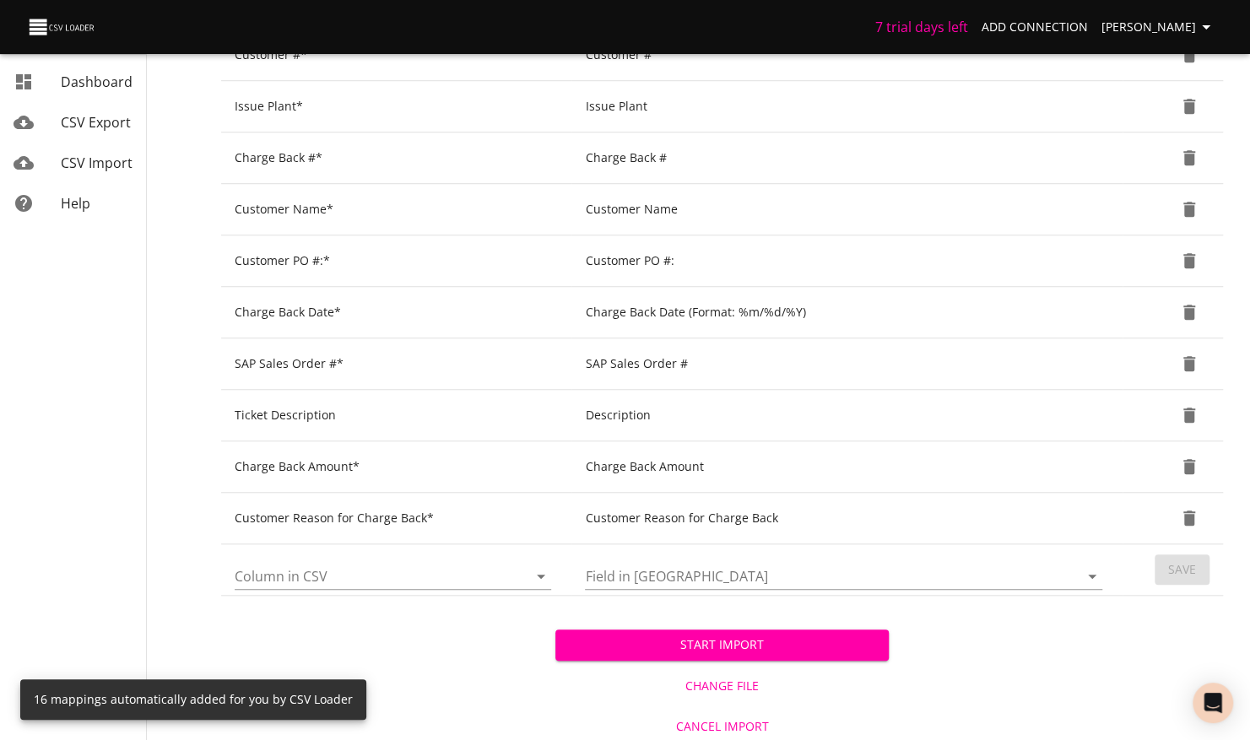
click at [724, 635] on span "Start Import" at bounding box center [722, 645] width 307 height 21
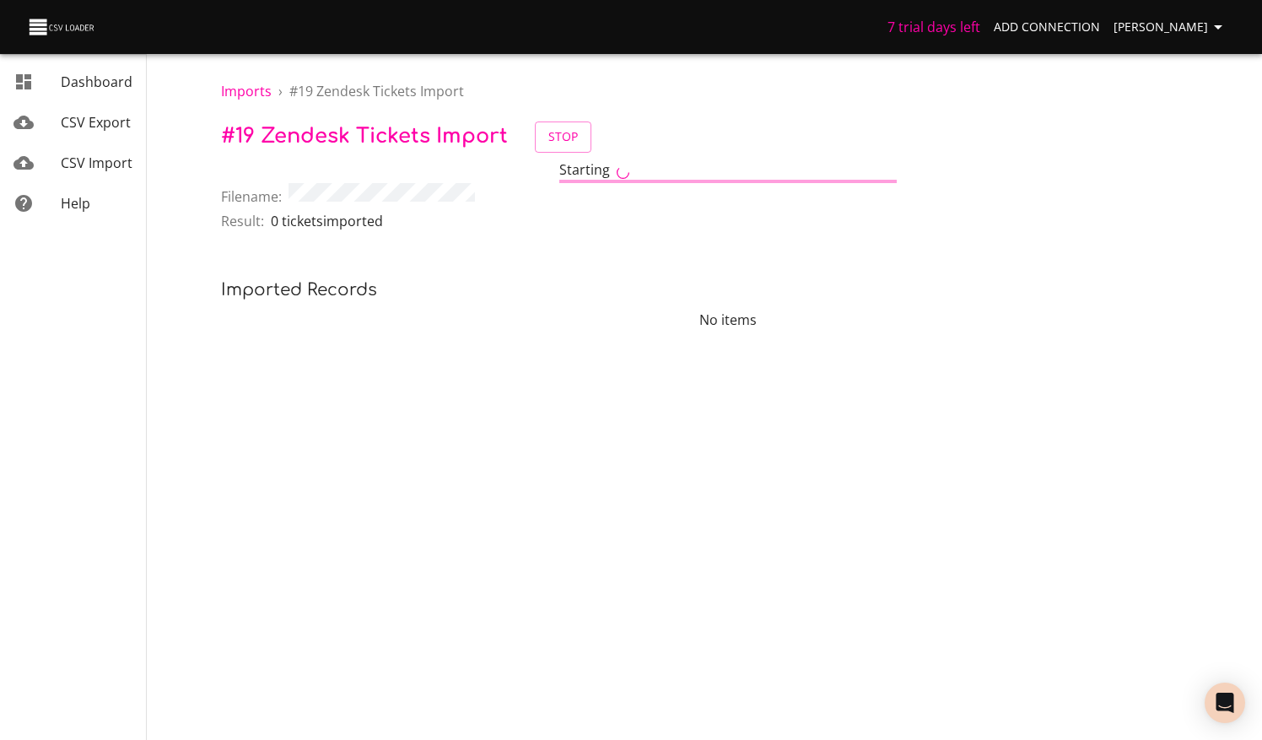
click at [80, 164] on span "CSV Import" at bounding box center [97, 163] width 72 height 19
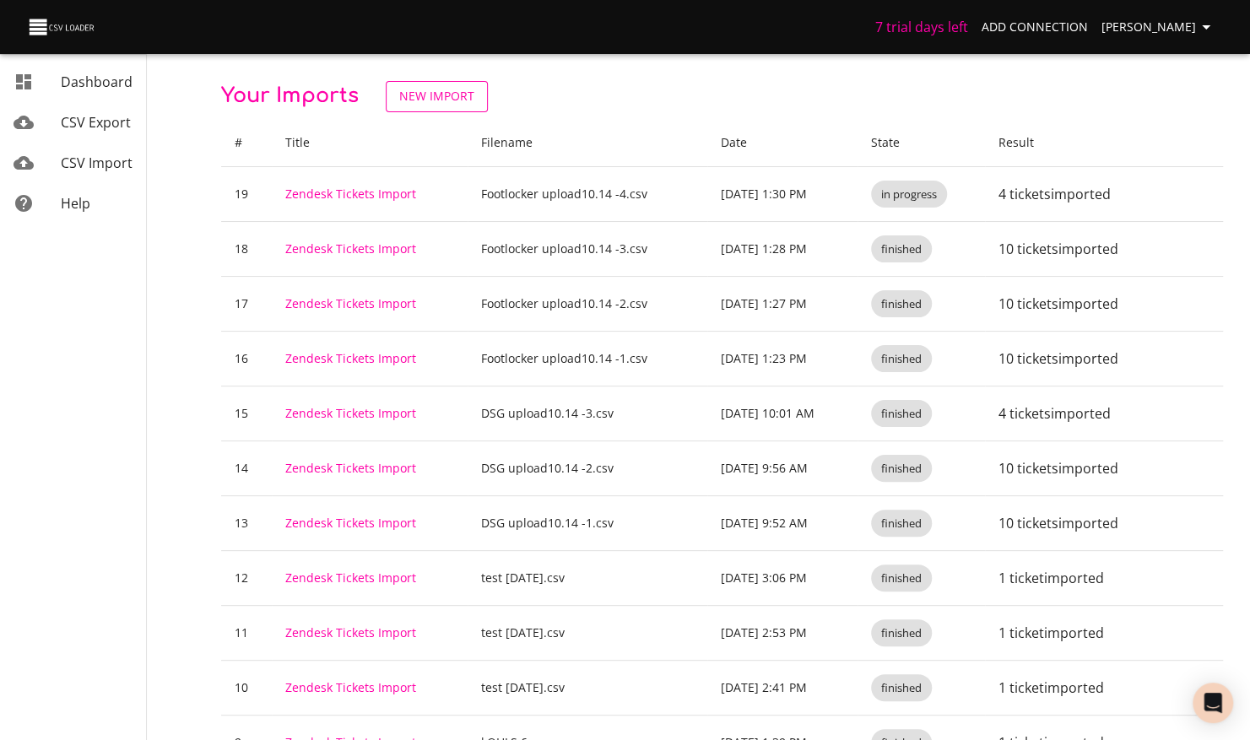
click at [421, 89] on span "New Import" at bounding box center [436, 96] width 75 height 21
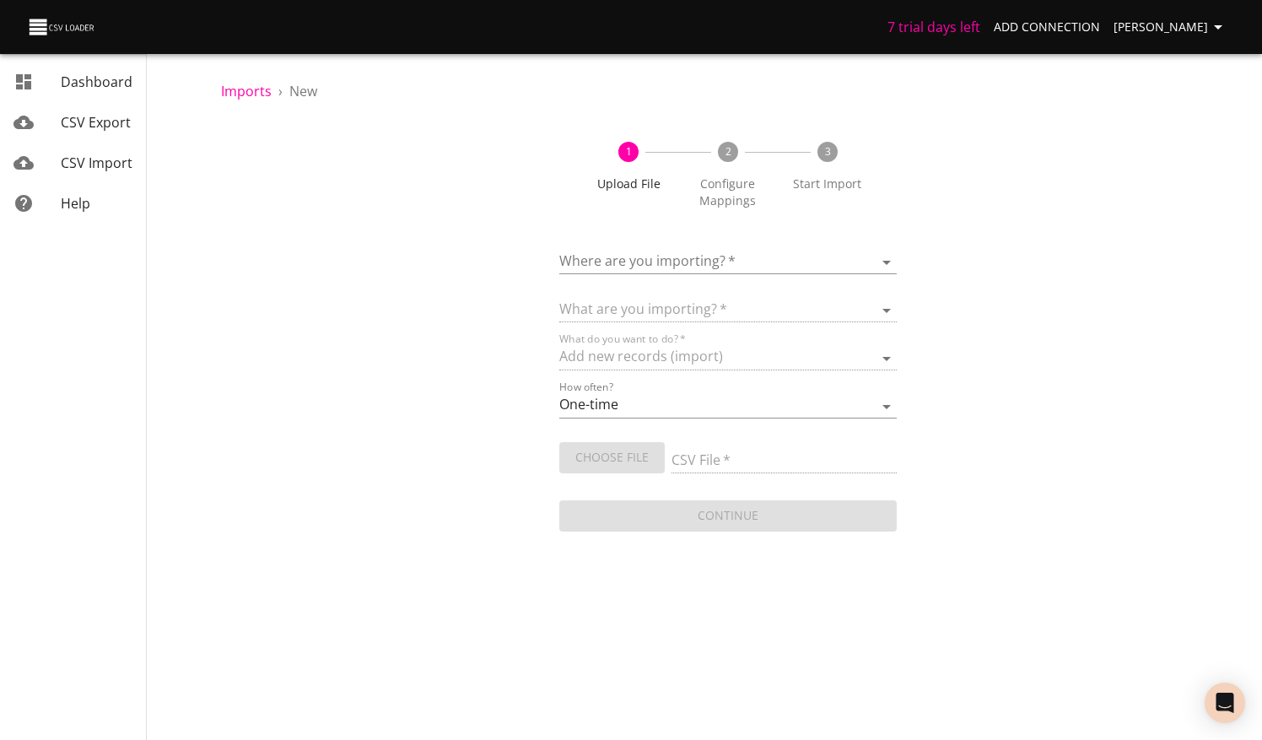
click at [724, 254] on body "7 trial days left Add Connection Michelle Dashboard CSV Export CSV Import Help …" at bounding box center [631, 370] width 1262 height 740
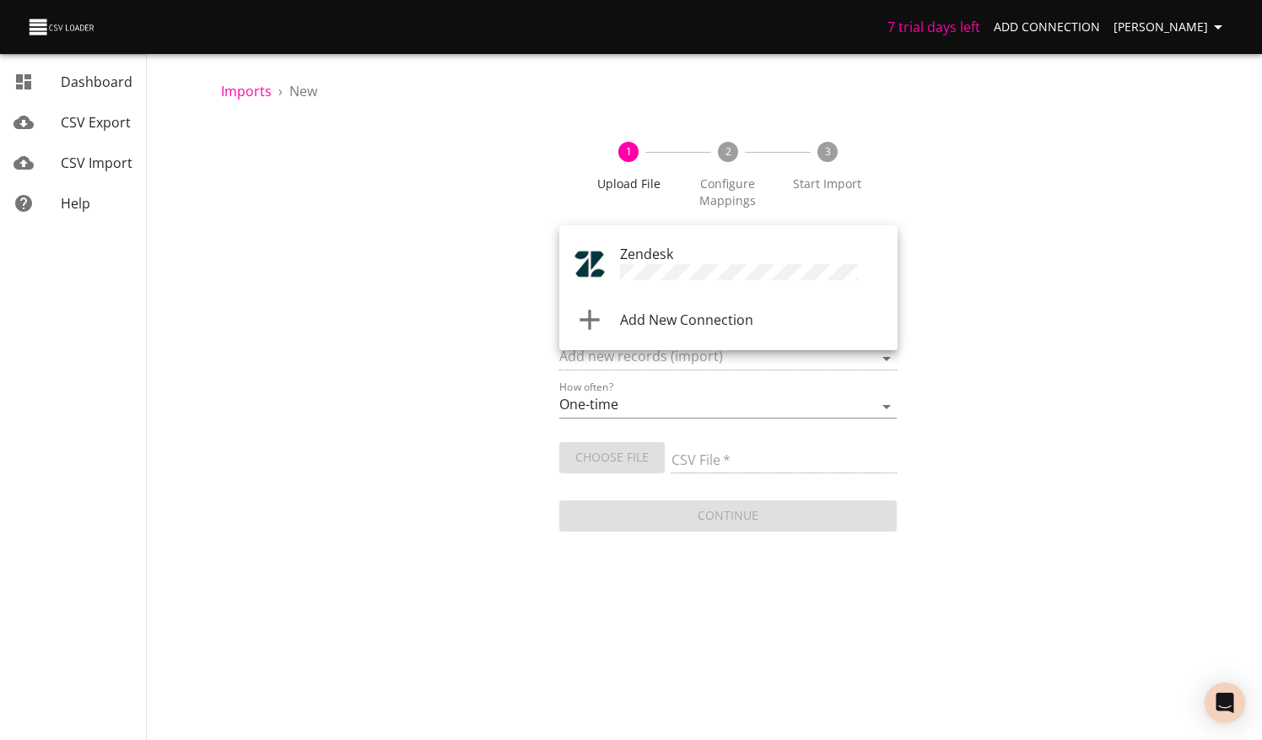
click at [694, 261] on div "Zendesk" at bounding box center [752, 264] width 264 height 41
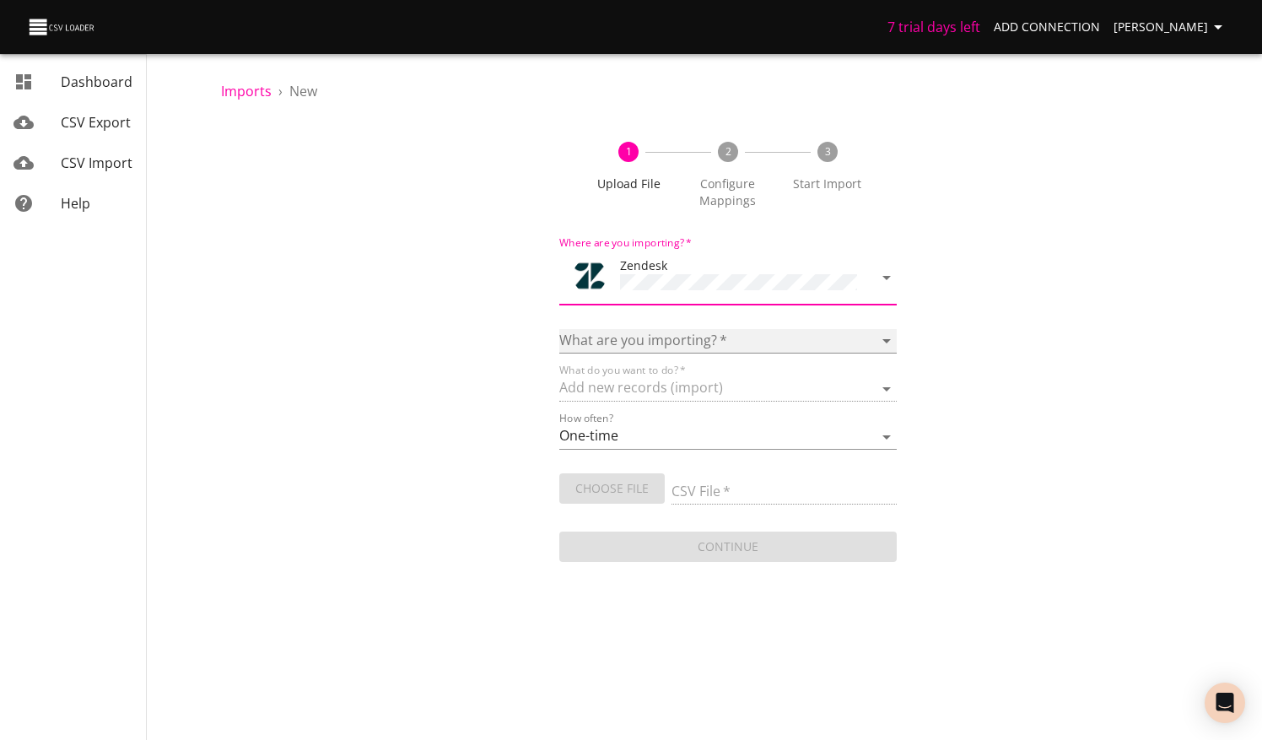
click at [667, 329] on select "Article categories Articles Comments Organizations Ticket forms Tickets Users" at bounding box center [728, 341] width 338 height 24
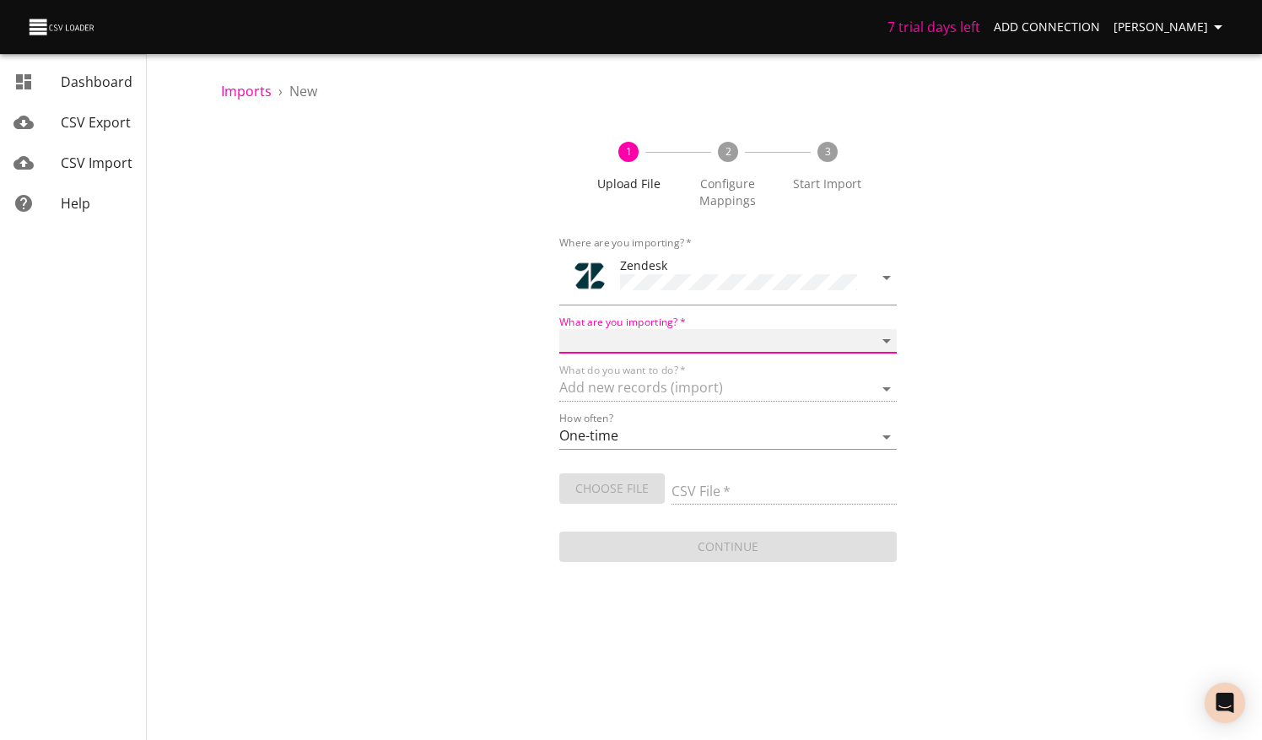
select select "tickets"
click at [559, 329] on select "Article categories Articles Comments Organizations Ticket forms Tickets Users" at bounding box center [728, 341] width 338 height 24
click at [729, 484] on input "CSV File   *" at bounding box center [784, 492] width 225 height 24
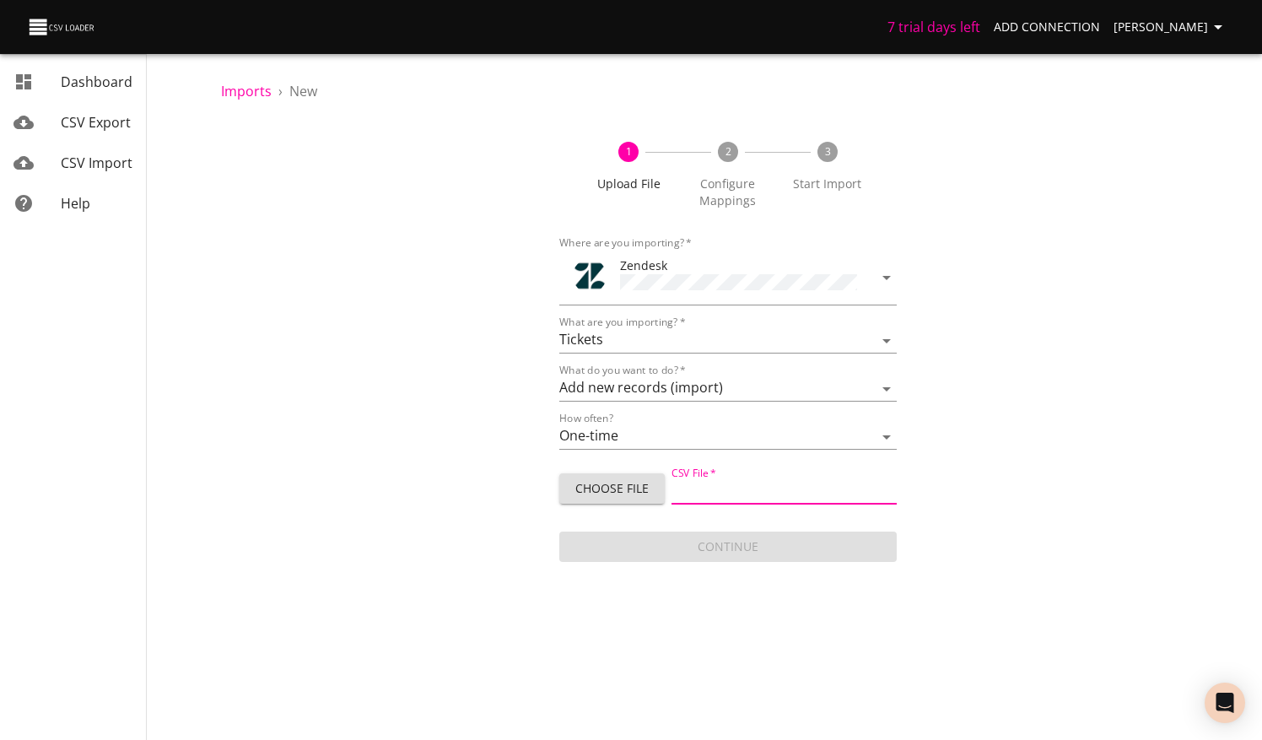
type input "Footlocker upload10.14 -5.csv"
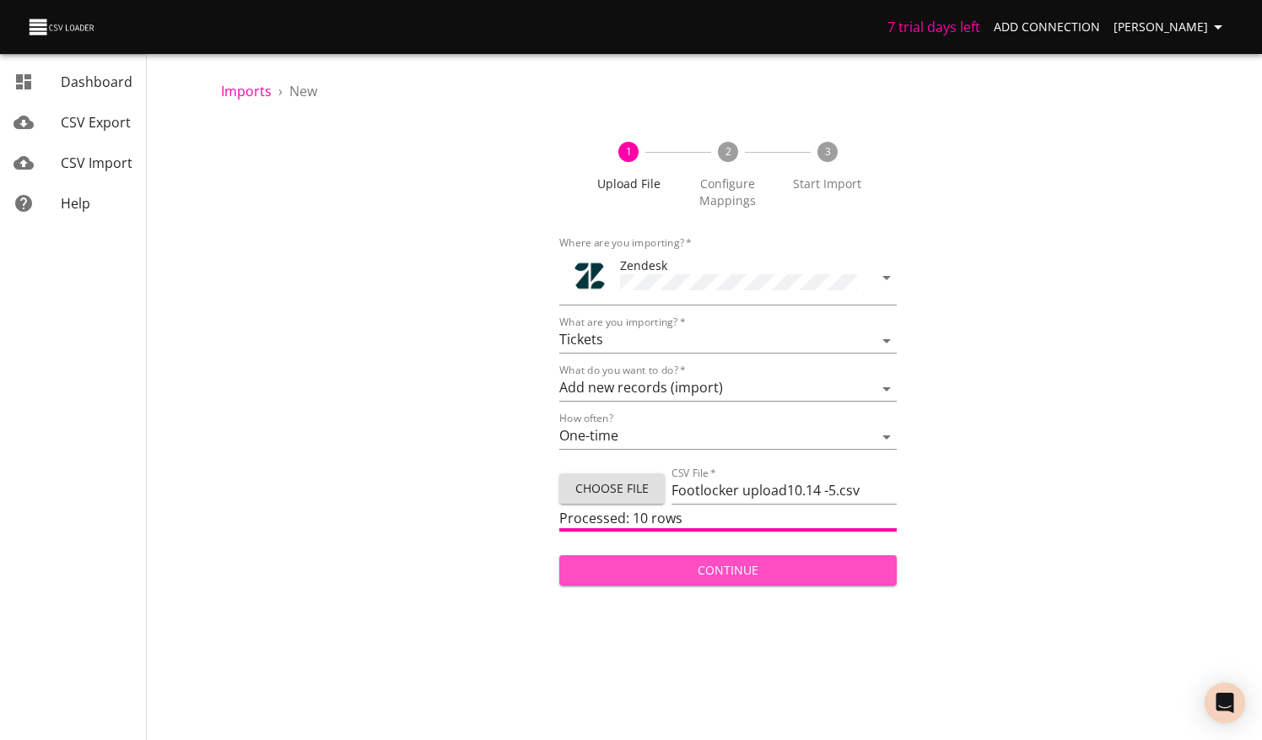
click at [751, 562] on span "Continue" at bounding box center [728, 570] width 311 height 21
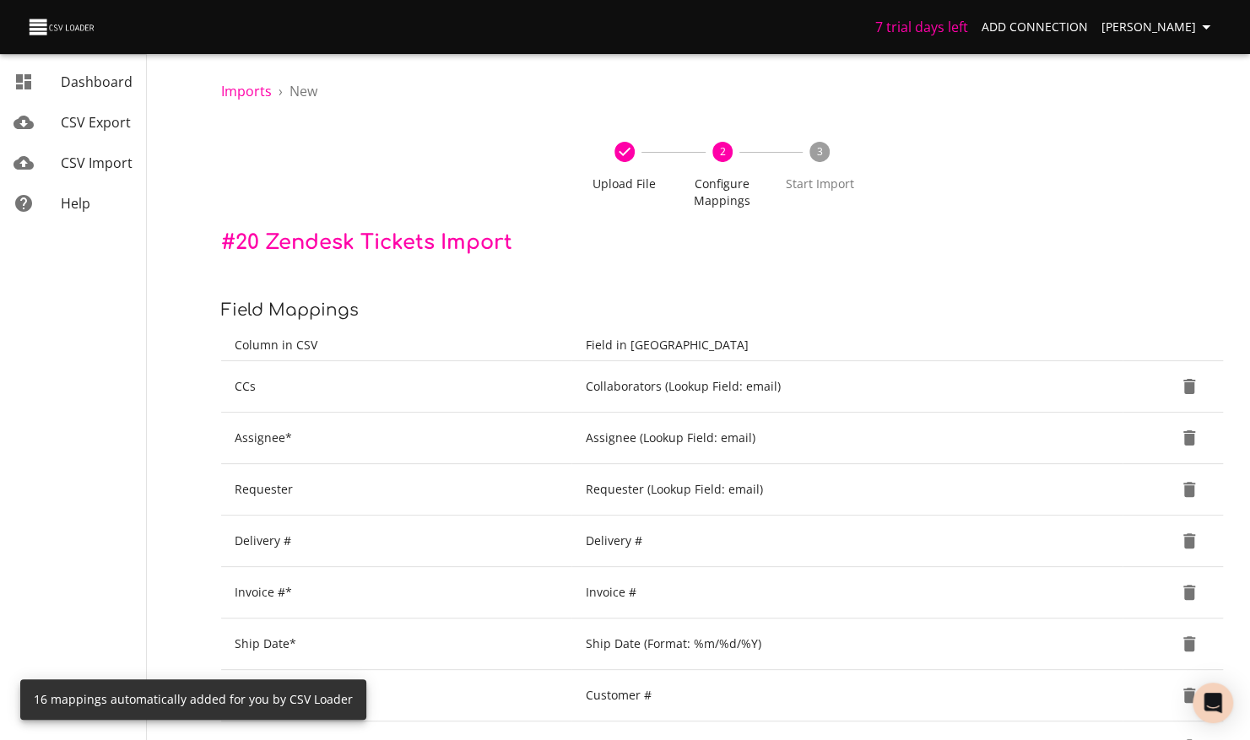
scroll to position [640, 0]
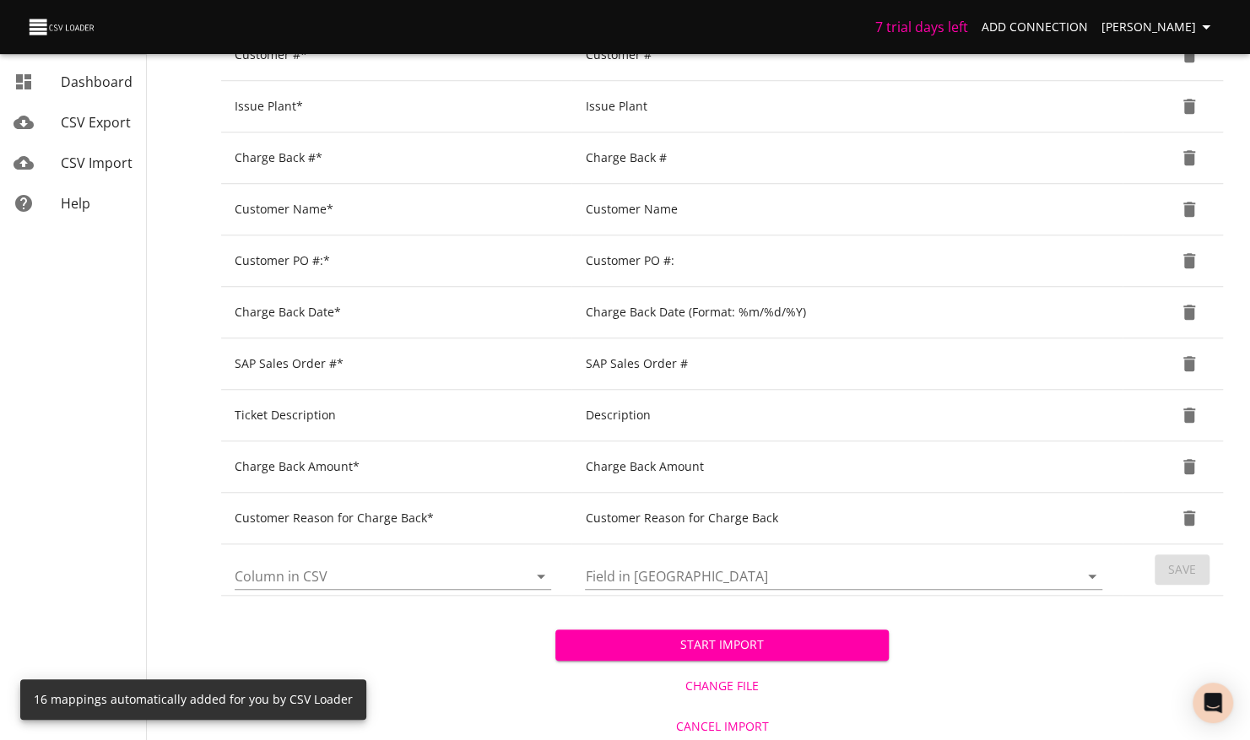
click at [754, 639] on span "Start Import" at bounding box center [722, 645] width 307 height 21
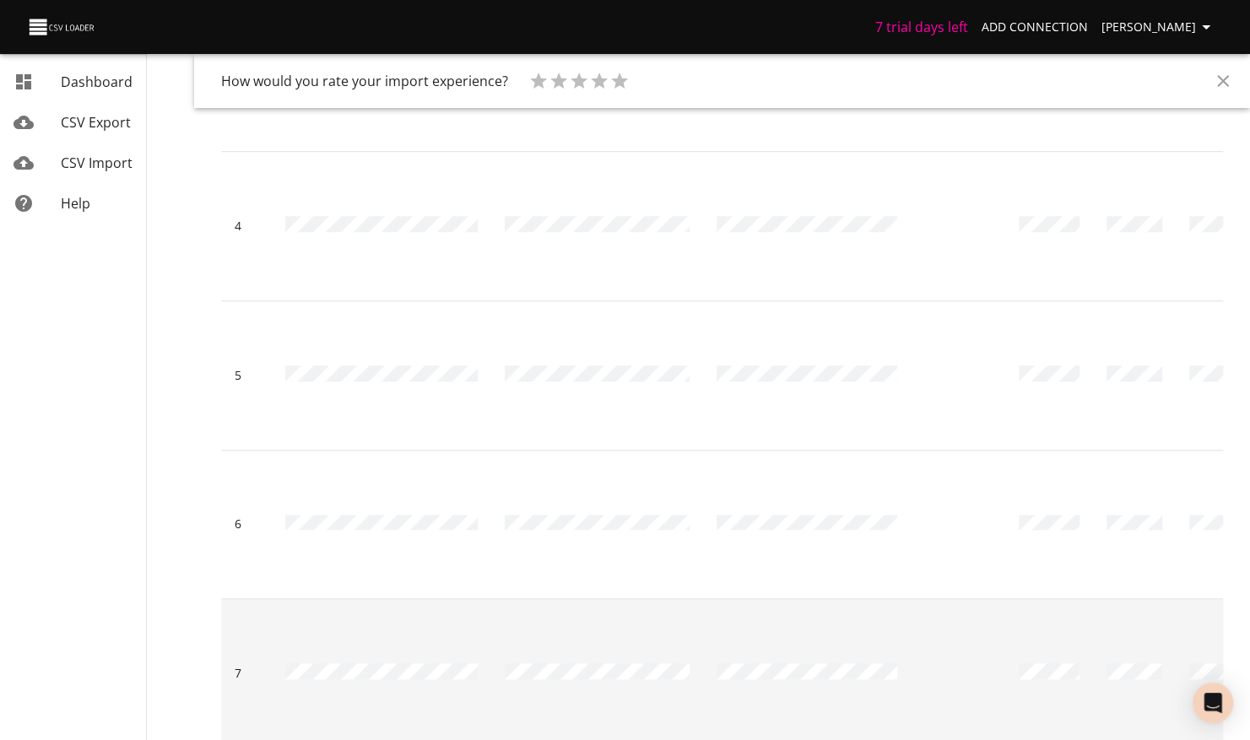
scroll to position [1185, 0]
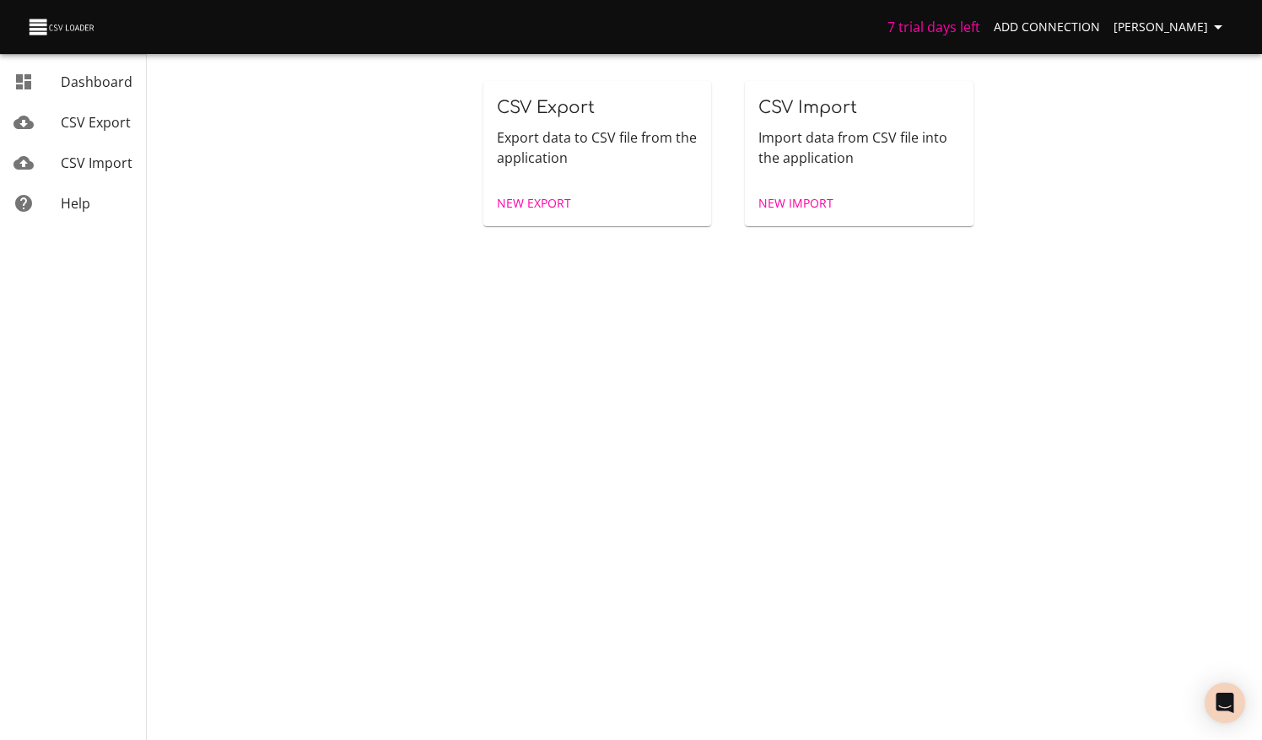
click at [113, 161] on span "CSV Import" at bounding box center [97, 163] width 72 height 19
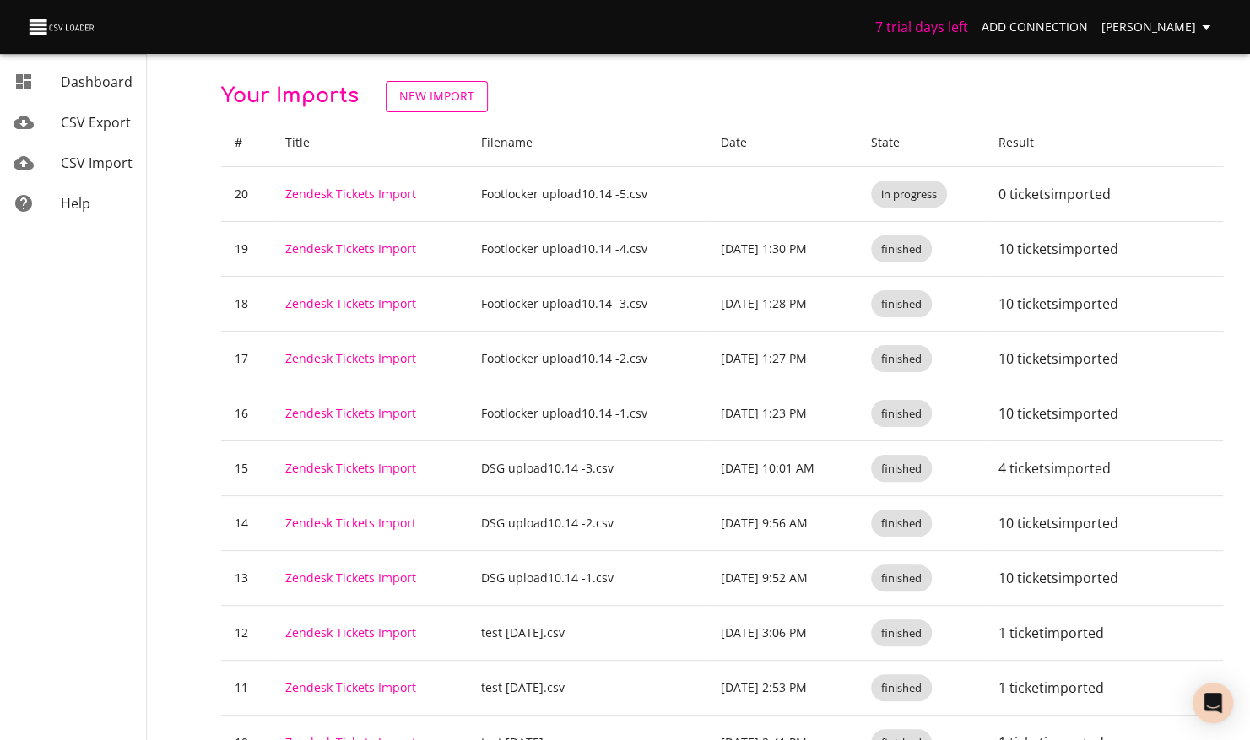
click at [422, 98] on span "New Import" at bounding box center [436, 96] width 75 height 21
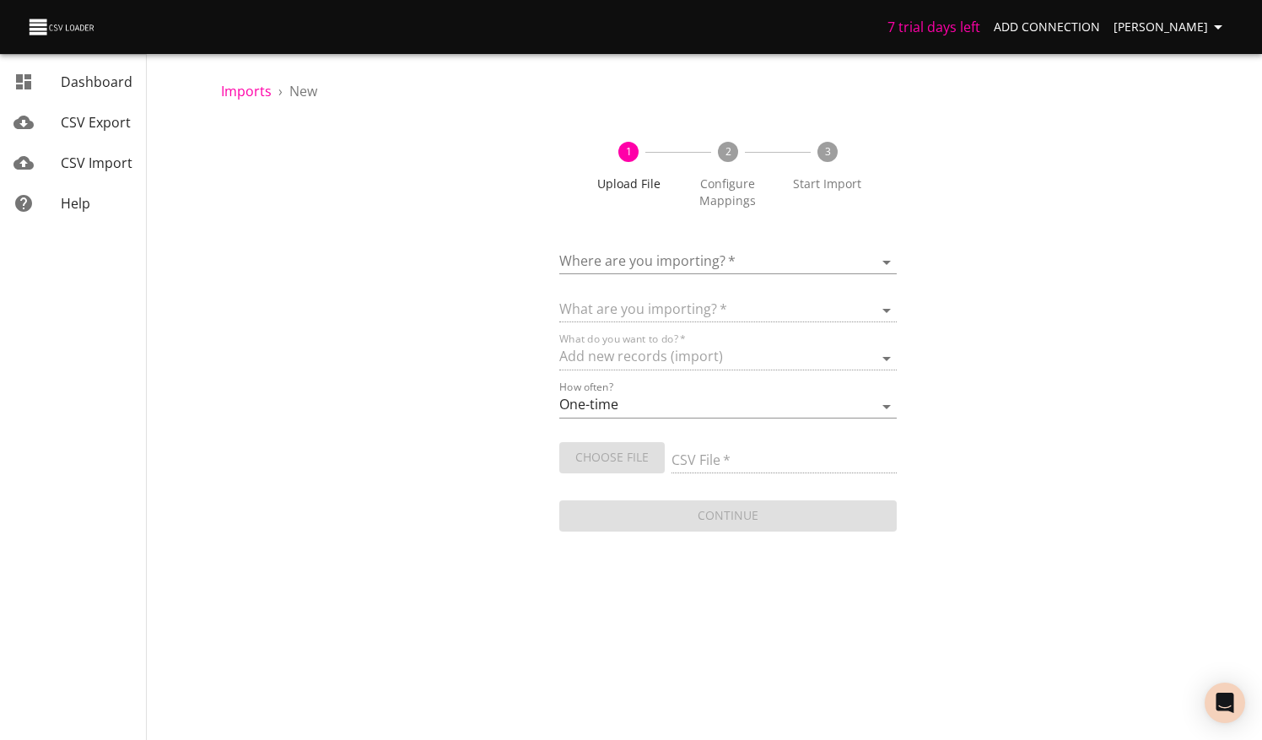
click at [695, 241] on div "Where are you importing?   * ​" at bounding box center [728, 255] width 338 height 38
click at [700, 256] on body "7 trial days left Add Connection [PERSON_NAME] CSV Export CSV Import Help Impor…" at bounding box center [631, 370] width 1262 height 740
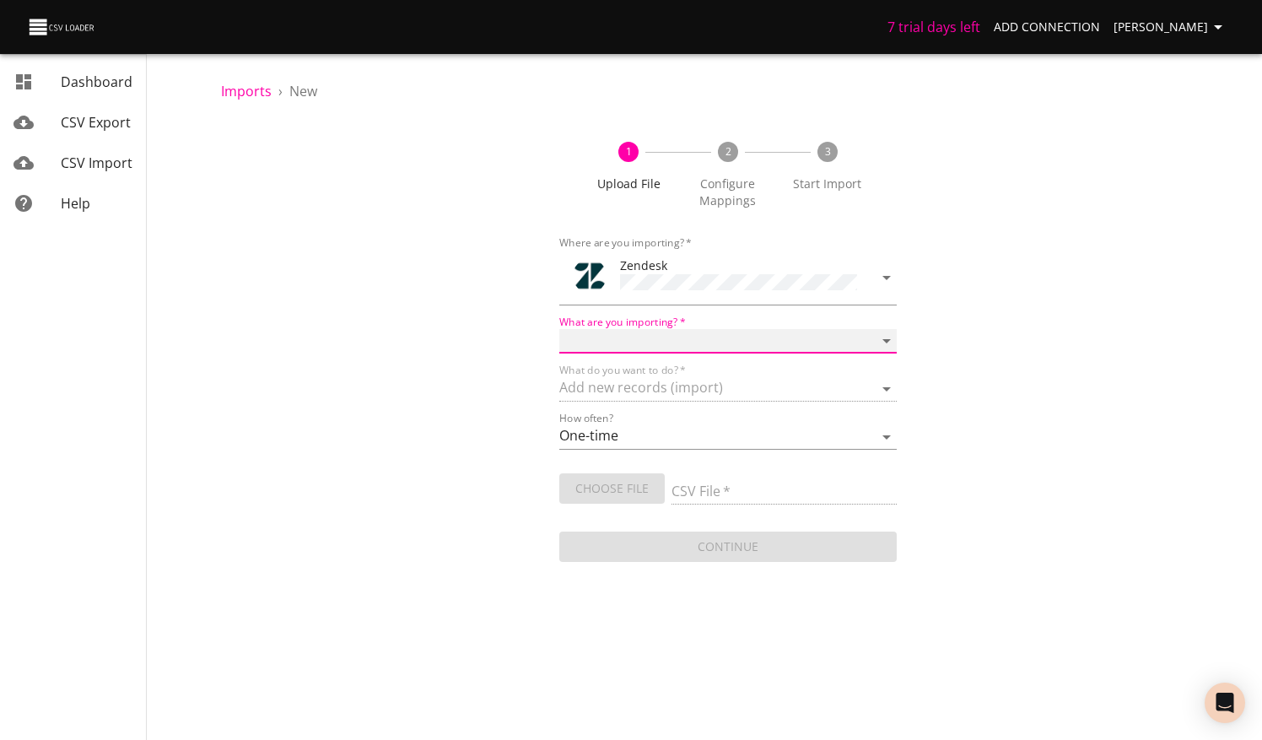
click at [742, 331] on select "Article categories Articles Comments Organizations Ticket forms Tickets Users" at bounding box center [728, 341] width 338 height 24
select select "tickets"
click at [559, 329] on select "Article categories Articles Comments Organizations Ticket forms Tickets Users" at bounding box center [728, 341] width 338 height 24
click at [768, 488] on input "CSV File   *" at bounding box center [784, 492] width 225 height 24
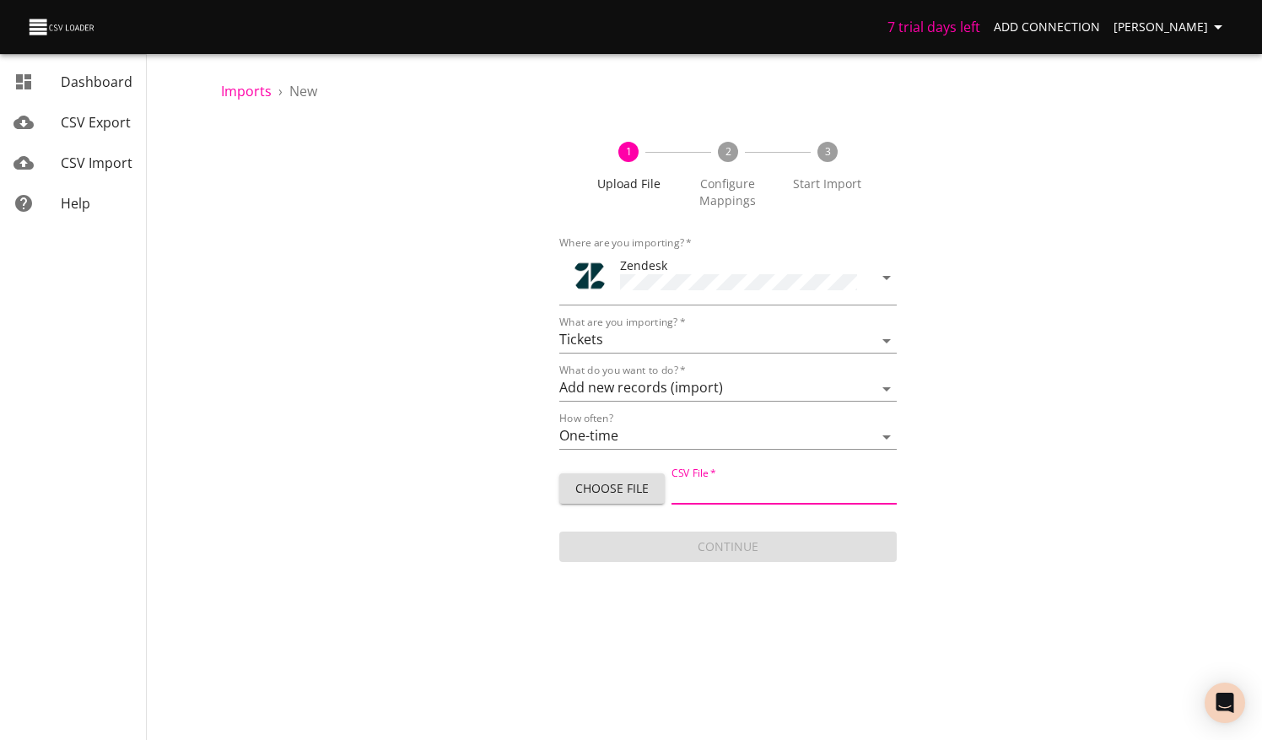
type input "Footlocker upload10.14 -6.csv"
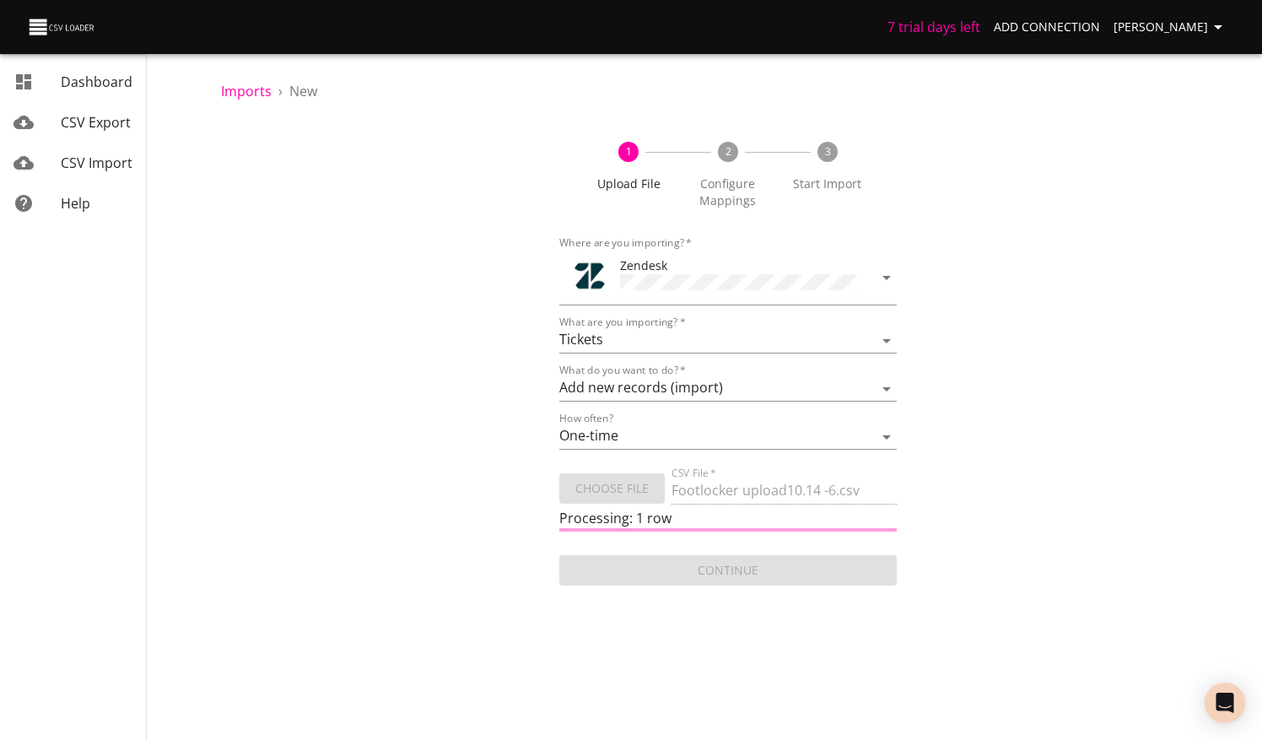
click at [943, 447] on div "1 Upload File 2 Configure Mappings 3 Start Import Where are you importing?   * …" at bounding box center [728, 355] width 1014 height 467
drag, startPoint x: 943, startPoint y: 447, endPoint x: 960, endPoint y: 511, distance: 66.5
click at [960, 511] on div "1 Upload File 2 Configure Mappings 3 Start Import Where are you importing?   * …" at bounding box center [728, 355] width 1014 height 467
click at [1132, 257] on div "1 Upload File 2 Configure Mappings 3 Start Import Where are you importing?   * …" at bounding box center [728, 355] width 1014 height 467
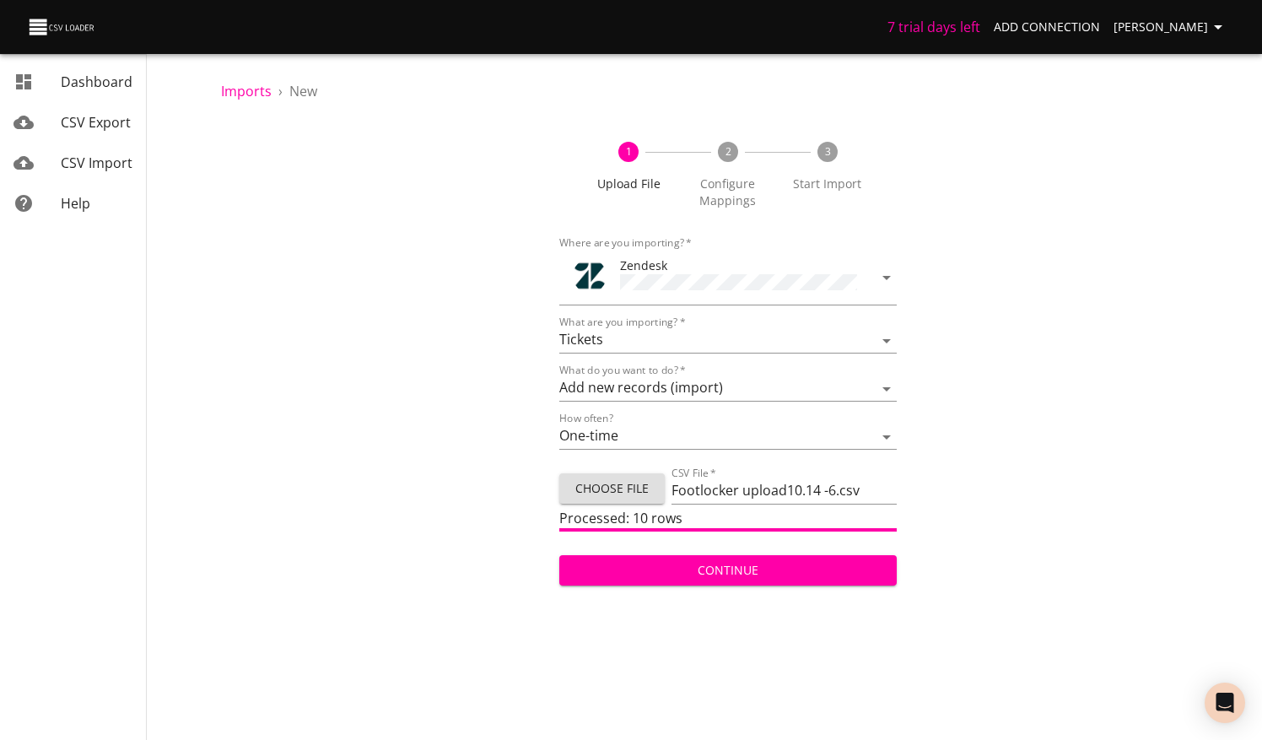
click at [731, 564] on span "Continue" at bounding box center [728, 570] width 311 height 21
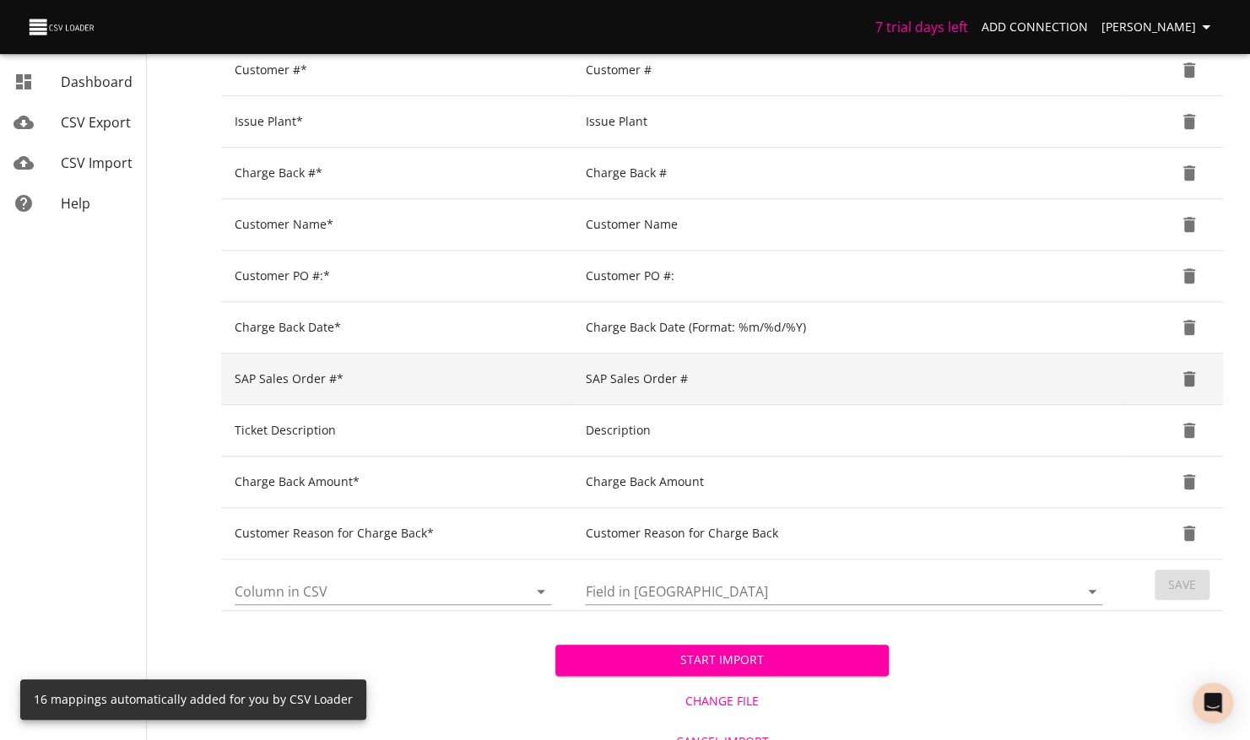
scroll to position [640, 0]
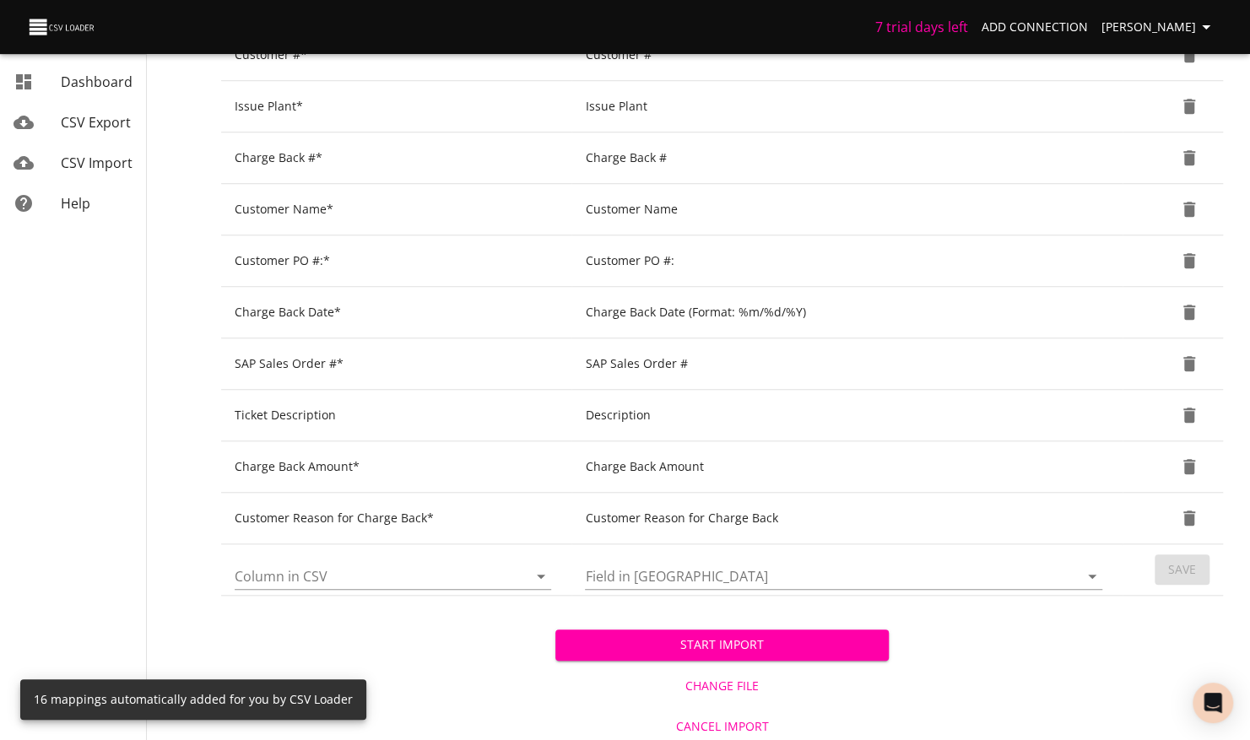
click at [785, 641] on span "Start Import" at bounding box center [722, 645] width 307 height 21
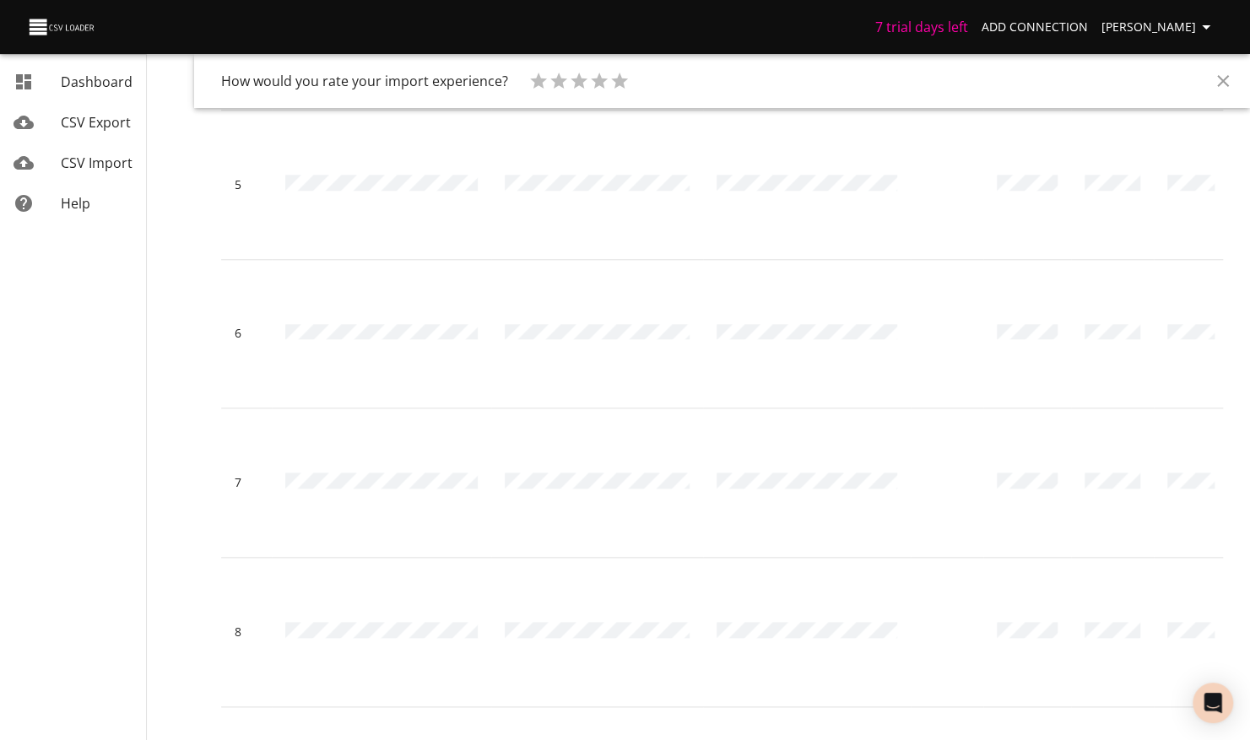
scroll to position [763, 0]
click at [101, 168] on span "CSV Import" at bounding box center [97, 163] width 72 height 19
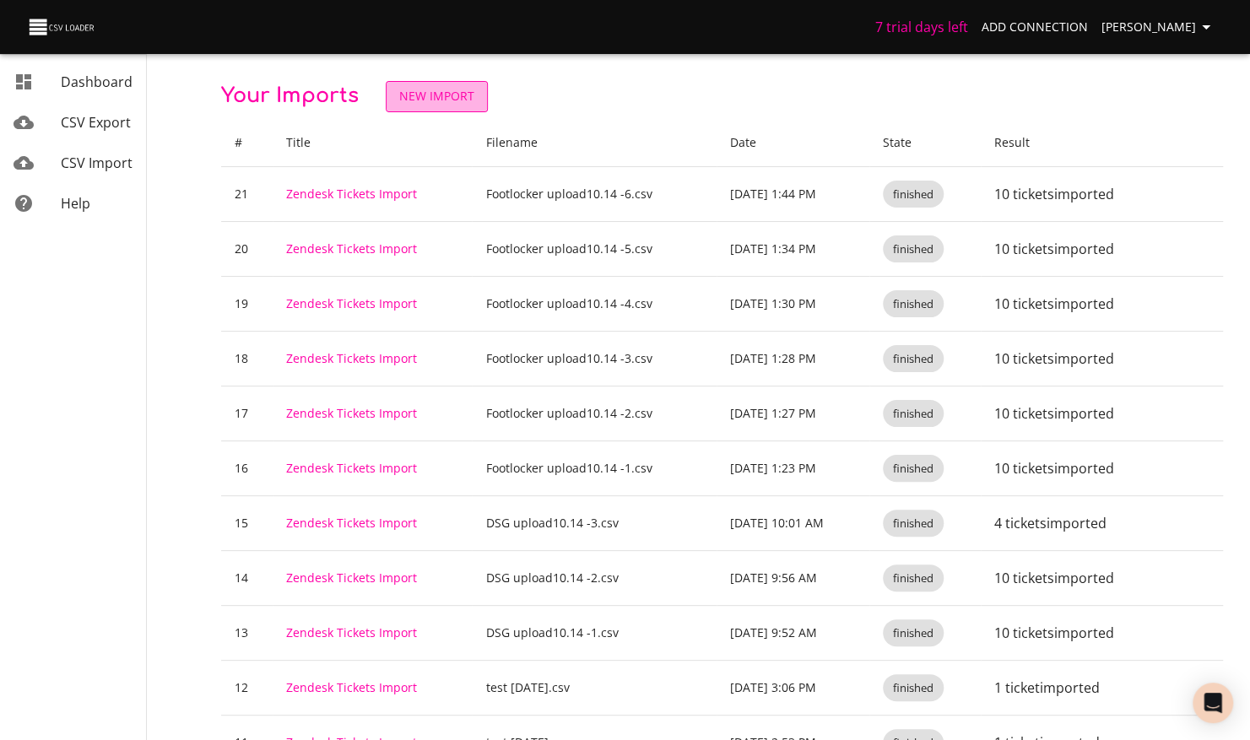
click at [450, 103] on span "New Import" at bounding box center [436, 96] width 75 height 21
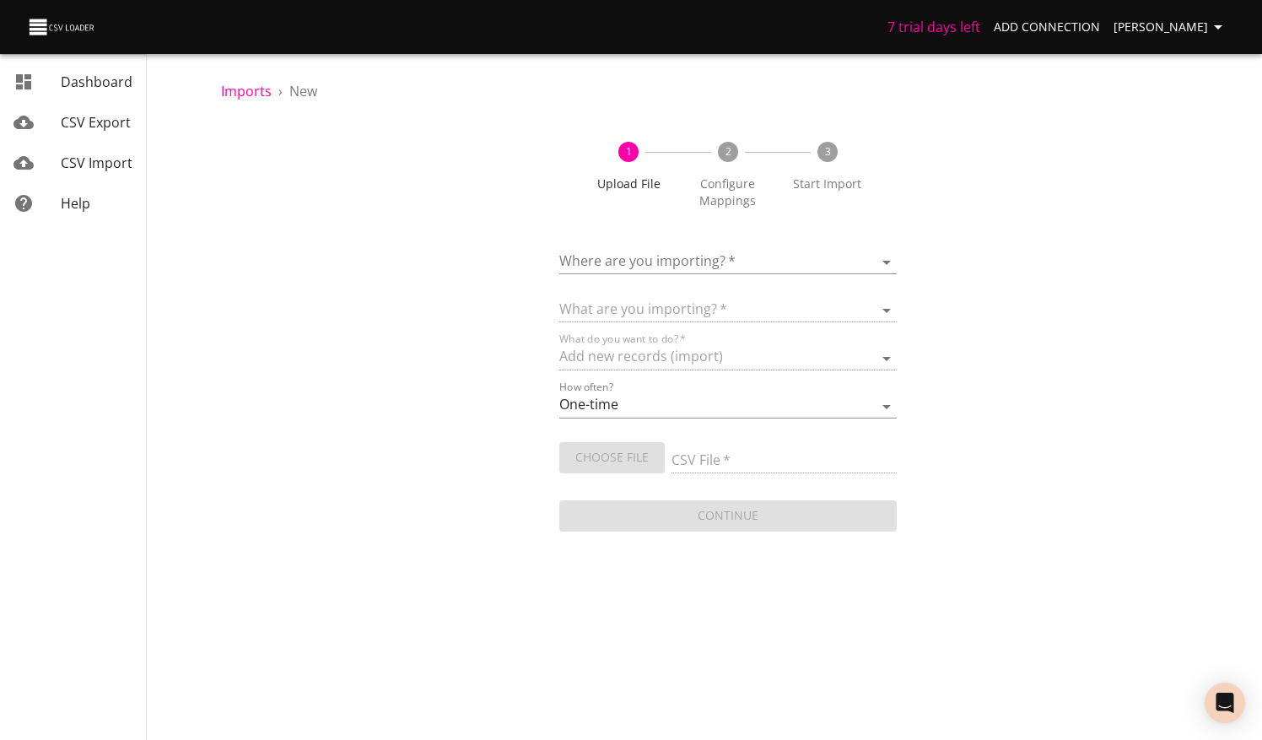
click at [722, 257] on body "7 trial days left Add Connection [PERSON_NAME] CSV Export CSV Import Help Impor…" at bounding box center [631, 370] width 1262 height 740
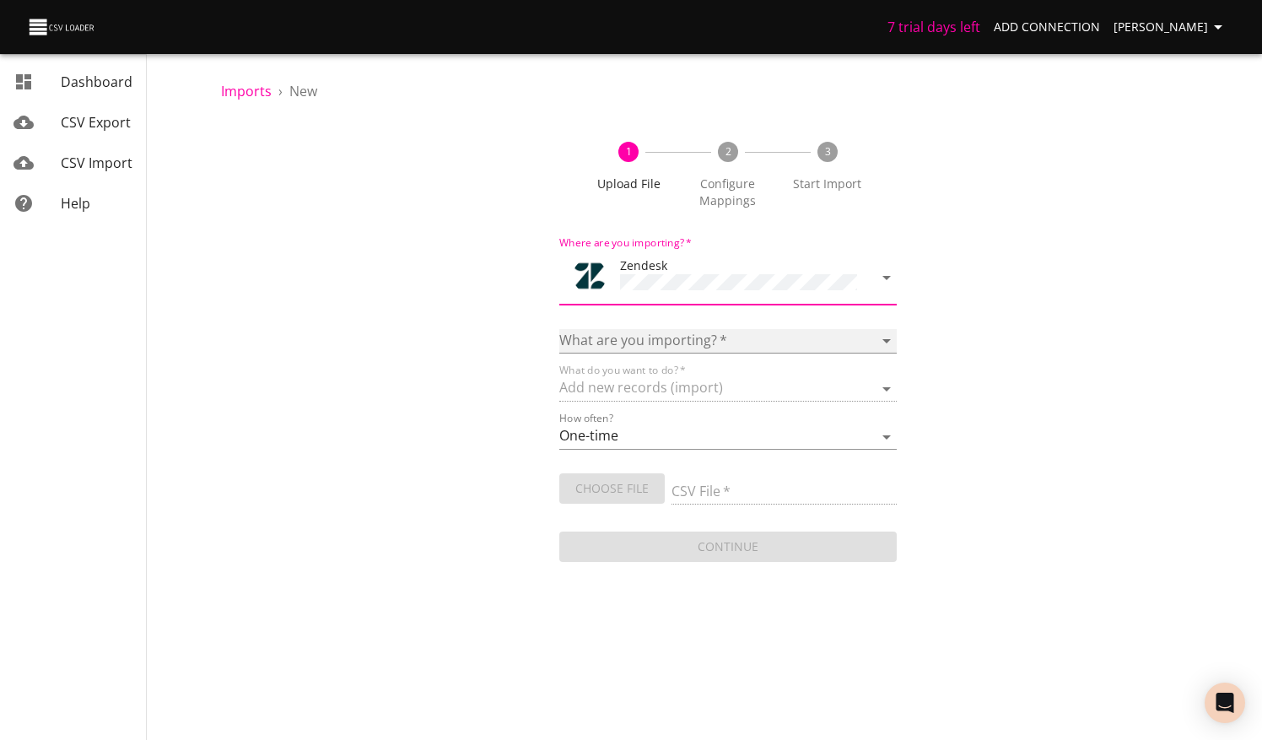
click at [708, 329] on select "Article categories Articles Comments Organizations Ticket forms Tickets Users" at bounding box center [728, 341] width 338 height 24
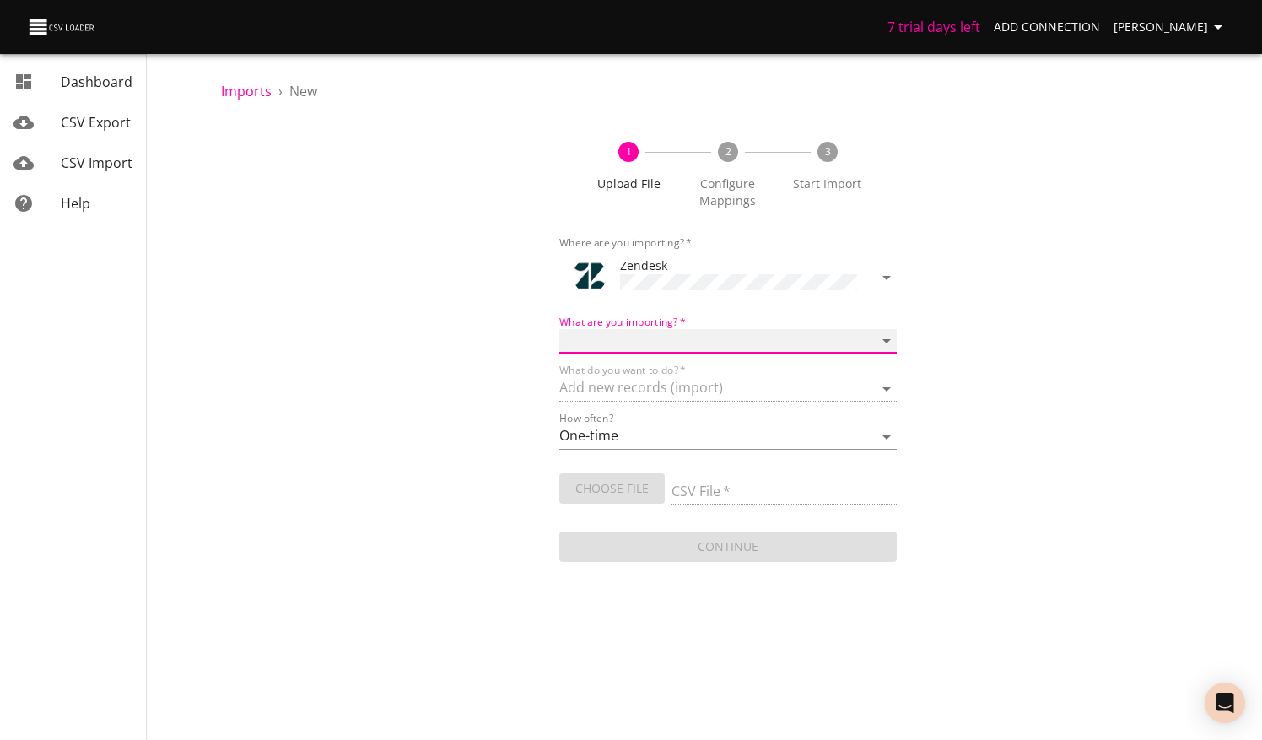
select select "tickets"
click at [559, 329] on select "Article categories Articles Comments Organizations Ticket forms Tickets Users" at bounding box center [728, 341] width 338 height 24
click at [748, 475] on div "CSV File   *" at bounding box center [784, 486] width 225 height 38
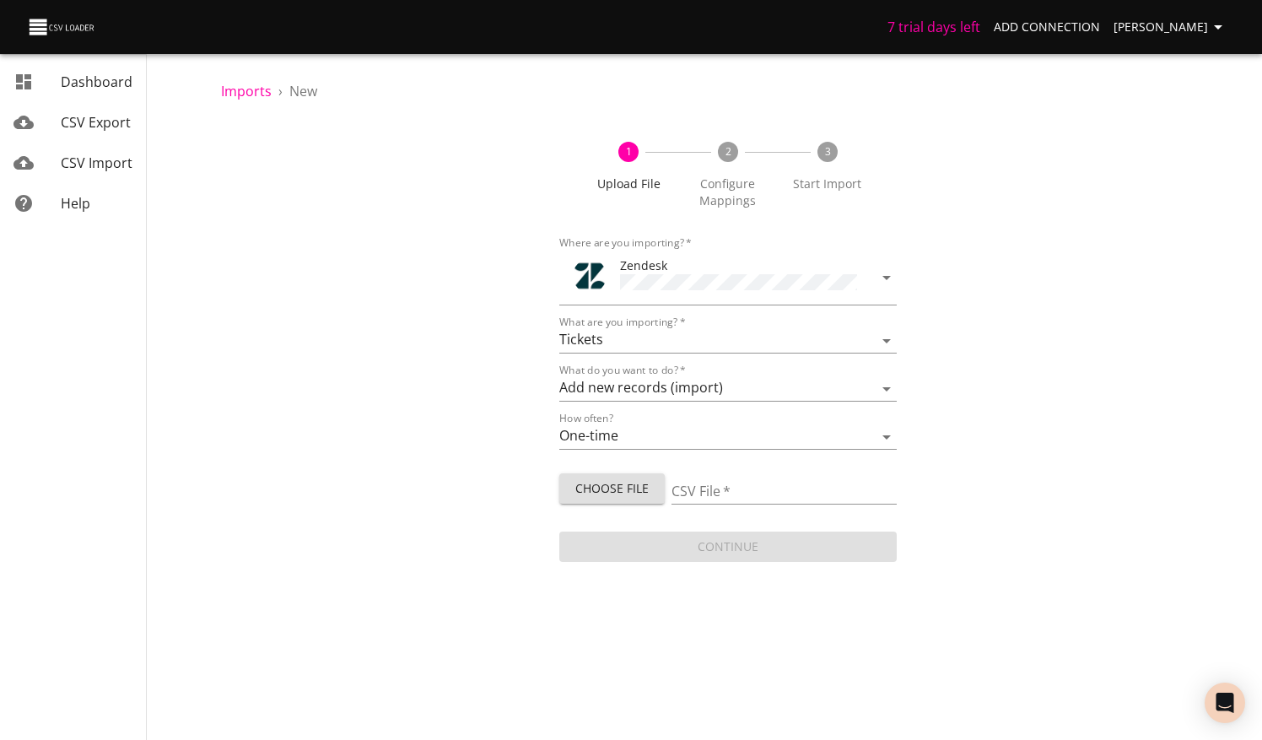
type input "Footlocker upload10.14 -7.csv"
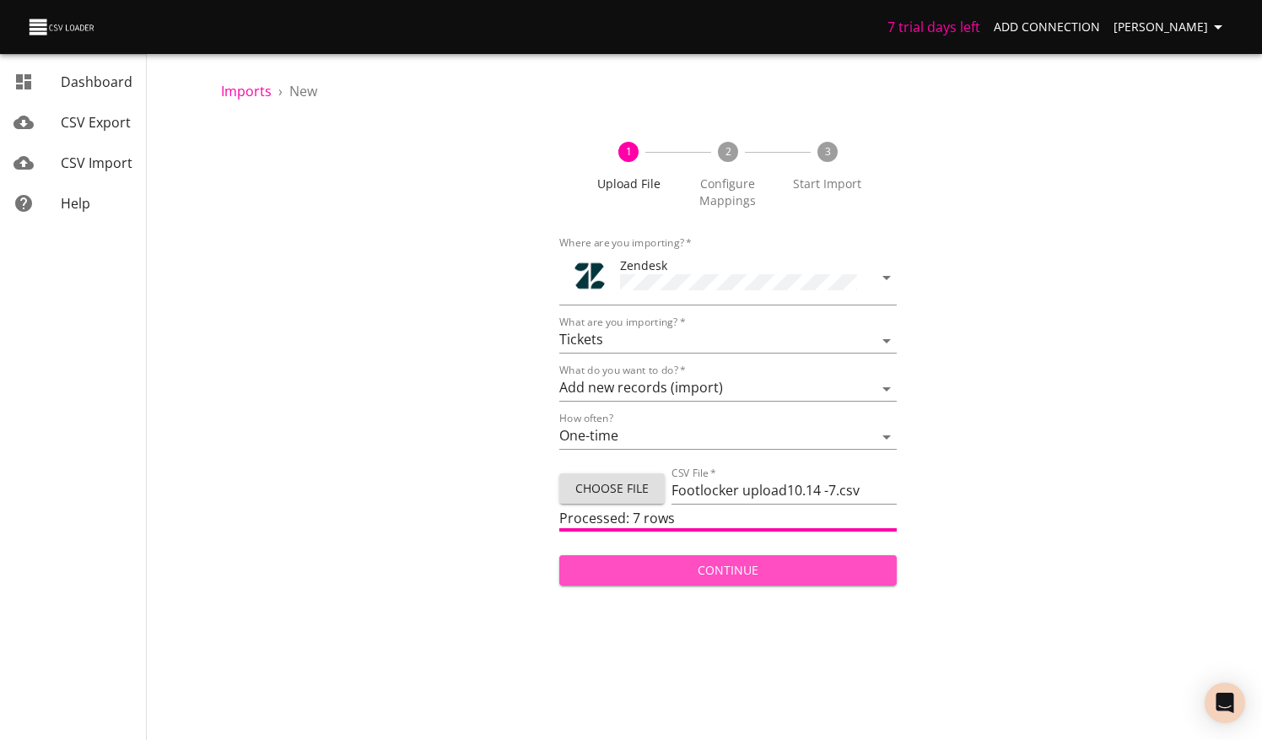
click at [737, 569] on span "Continue" at bounding box center [728, 570] width 311 height 21
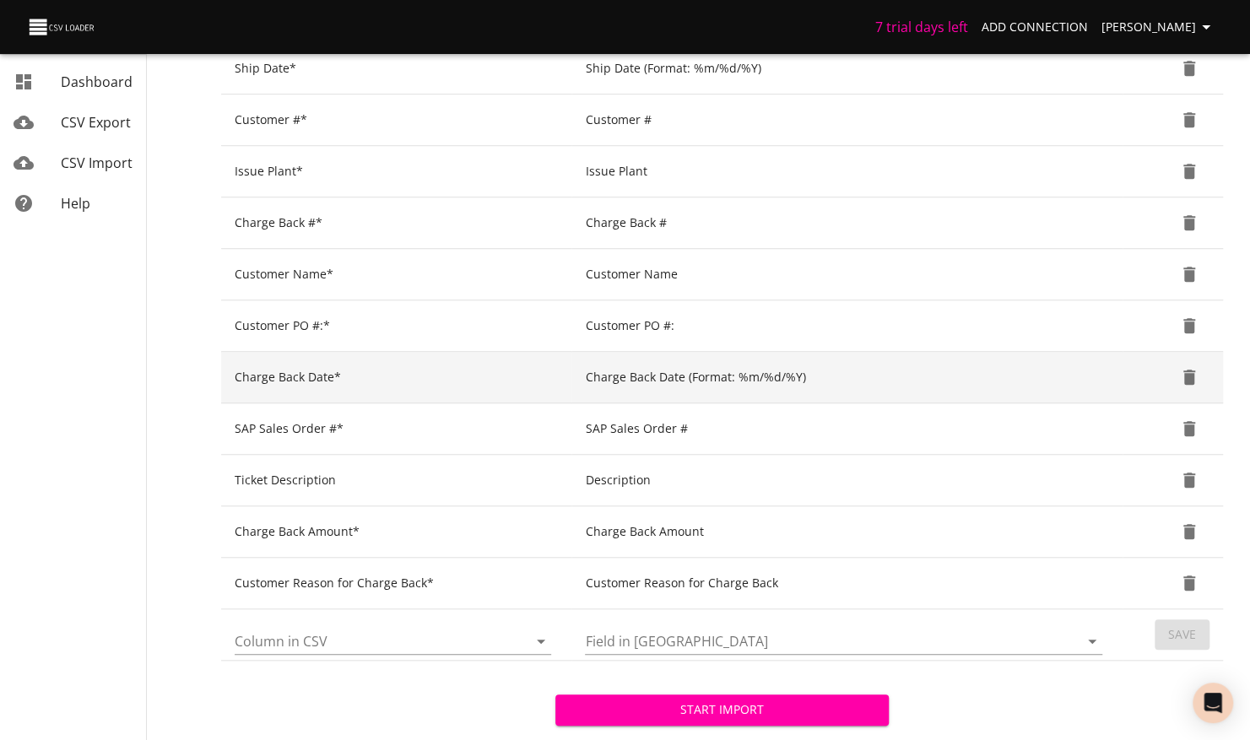
scroll to position [640, 0]
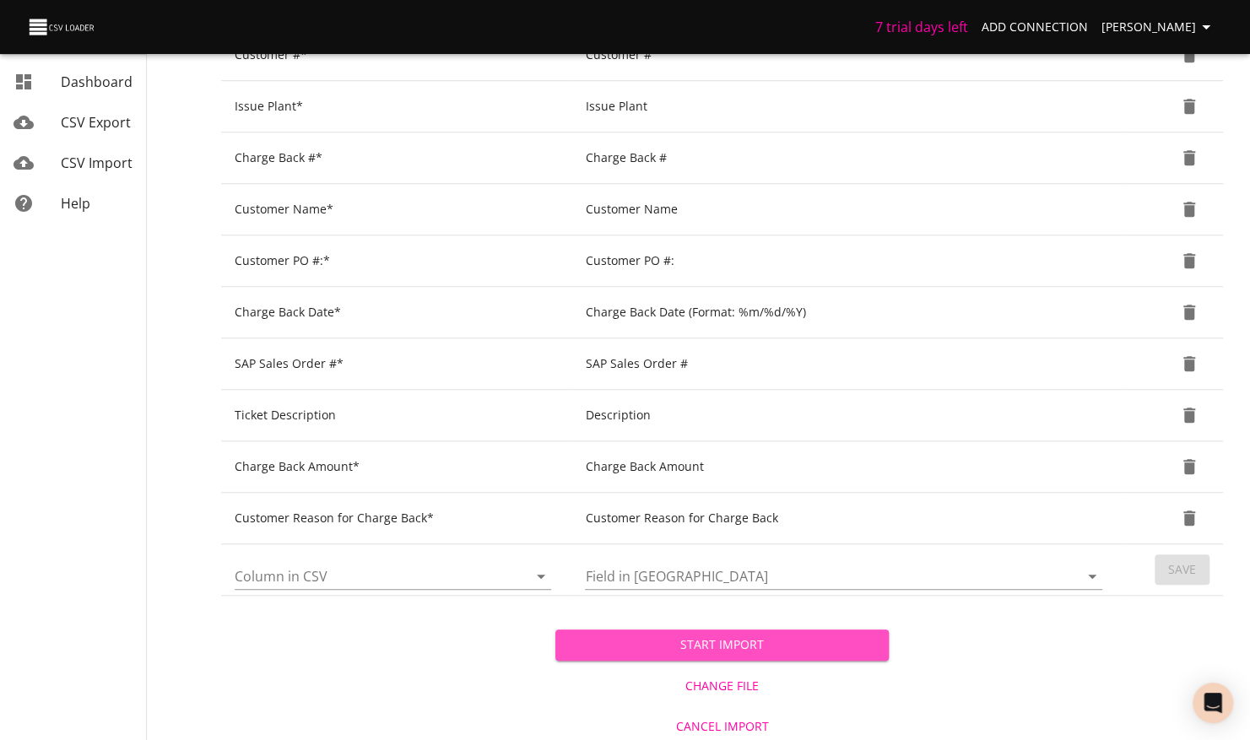
click at [805, 645] on span "Start Import" at bounding box center [722, 645] width 307 height 21
